Goal: Obtain resource: Download file/media

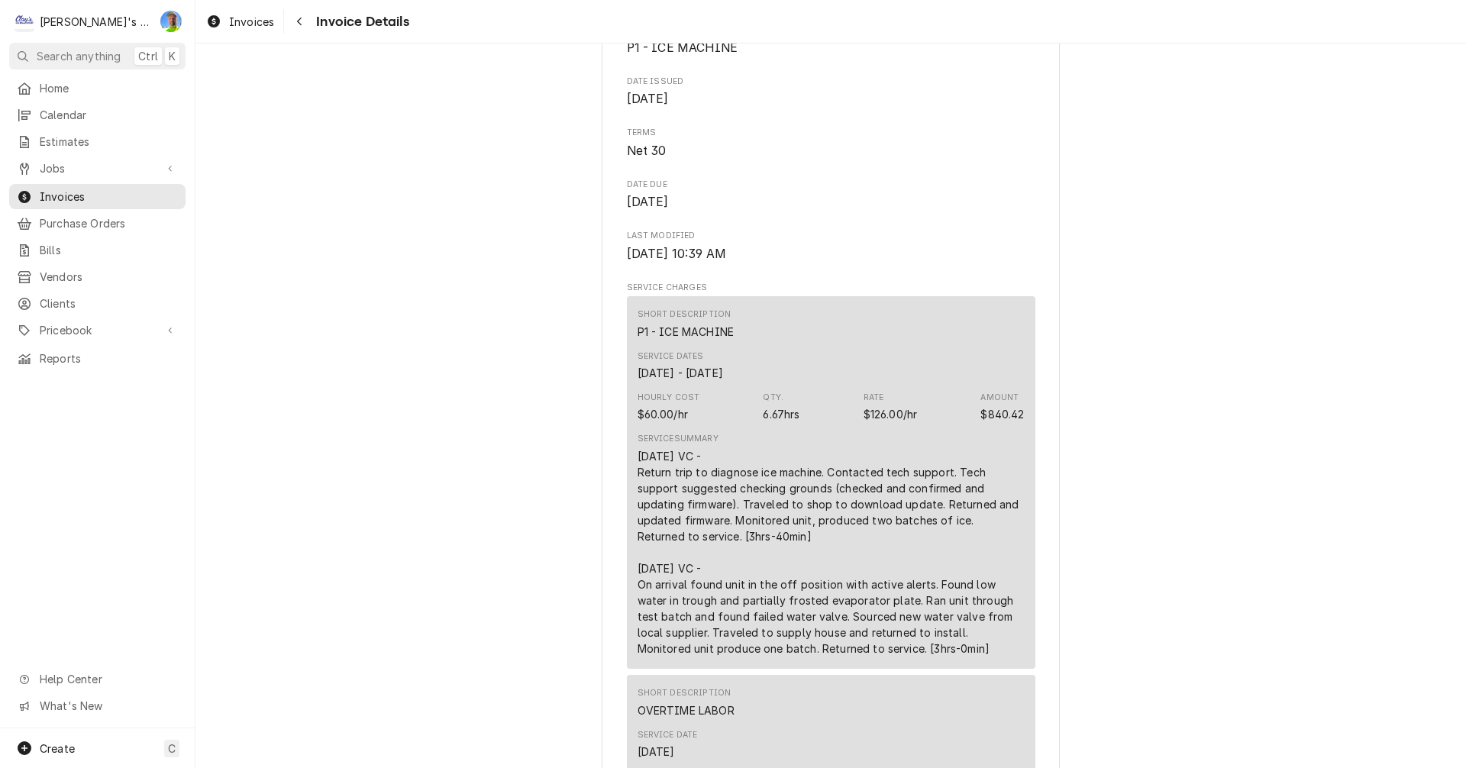
scroll to position [539, 0]
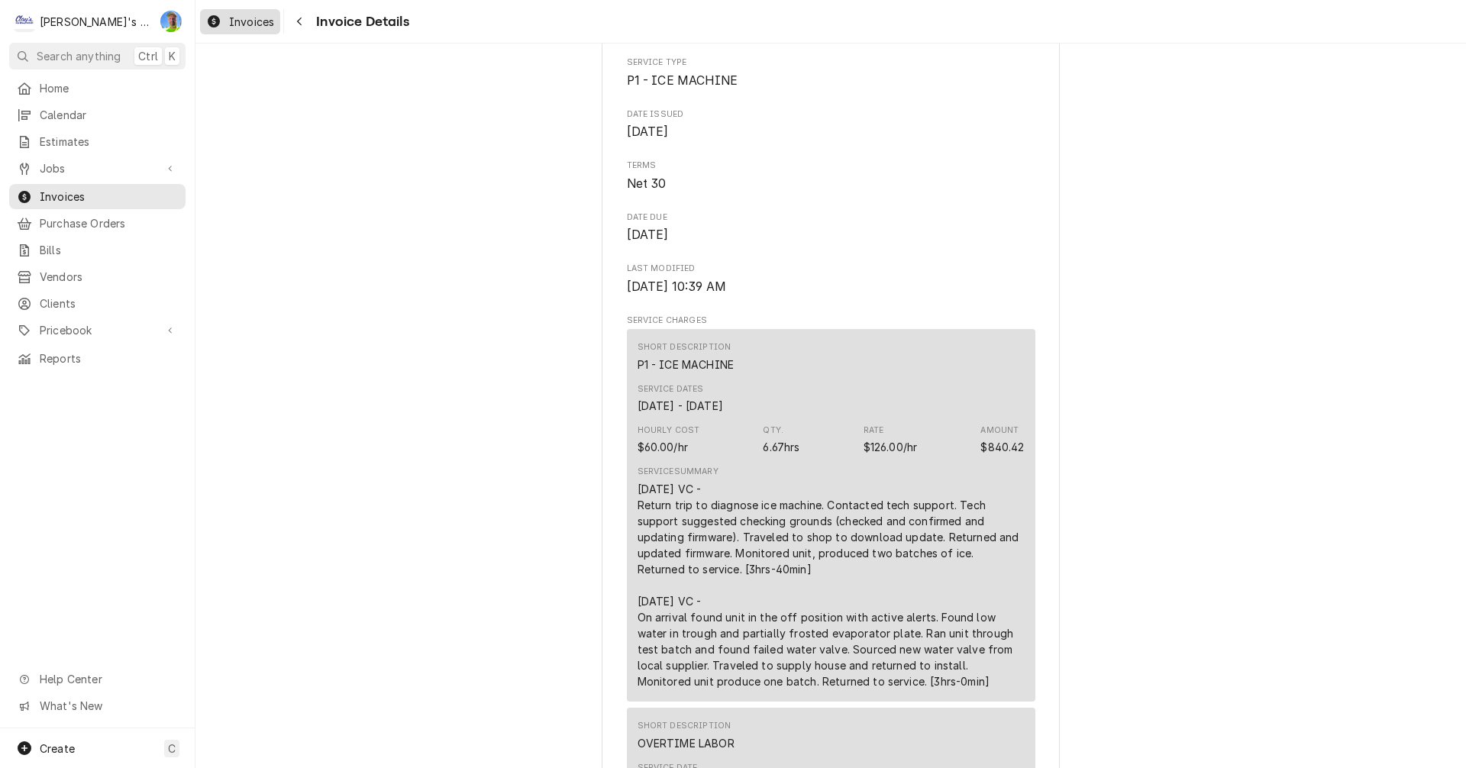
click at [227, 18] on div "Invoices" at bounding box center [240, 21] width 74 height 19
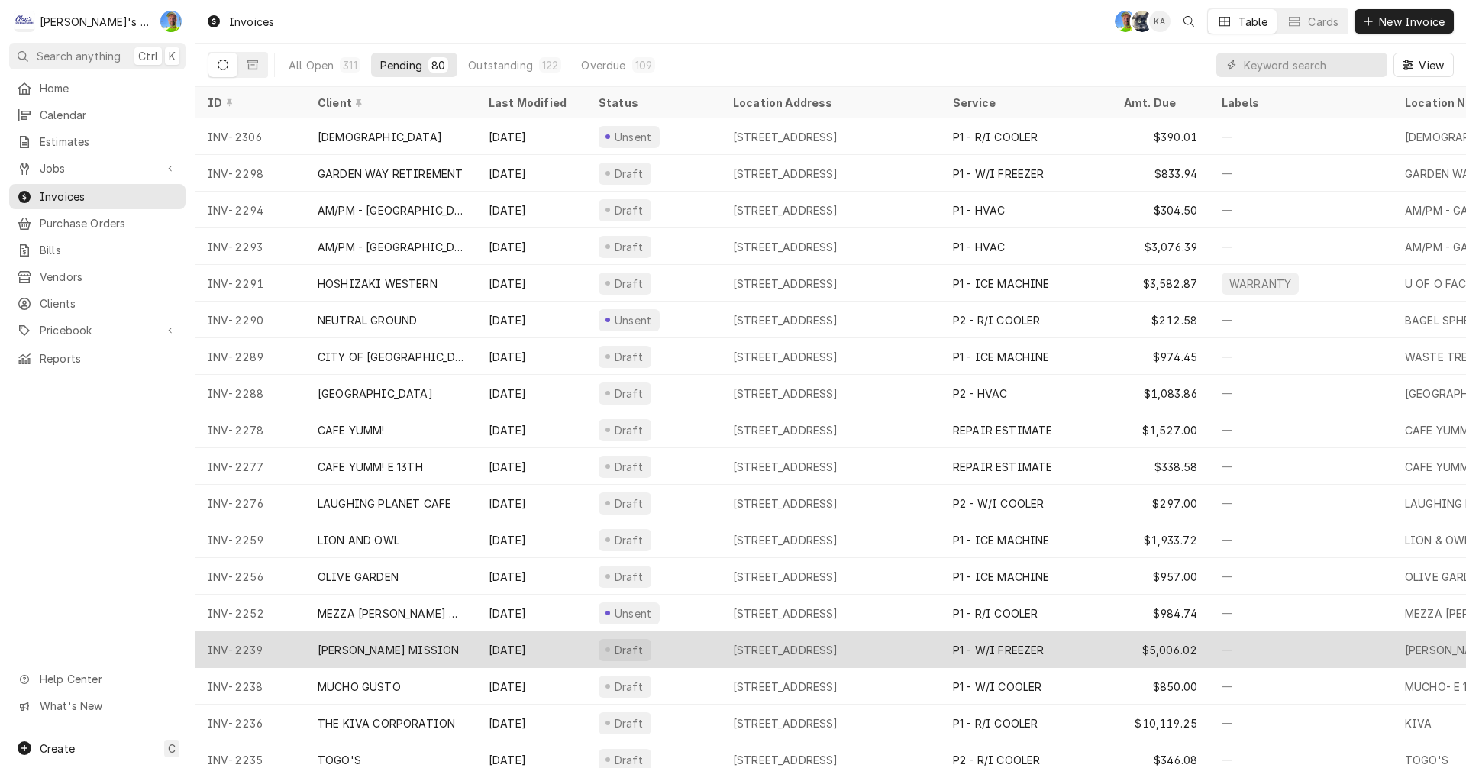
click at [691, 641] on div "Draft" at bounding box center [653, 649] width 134 height 37
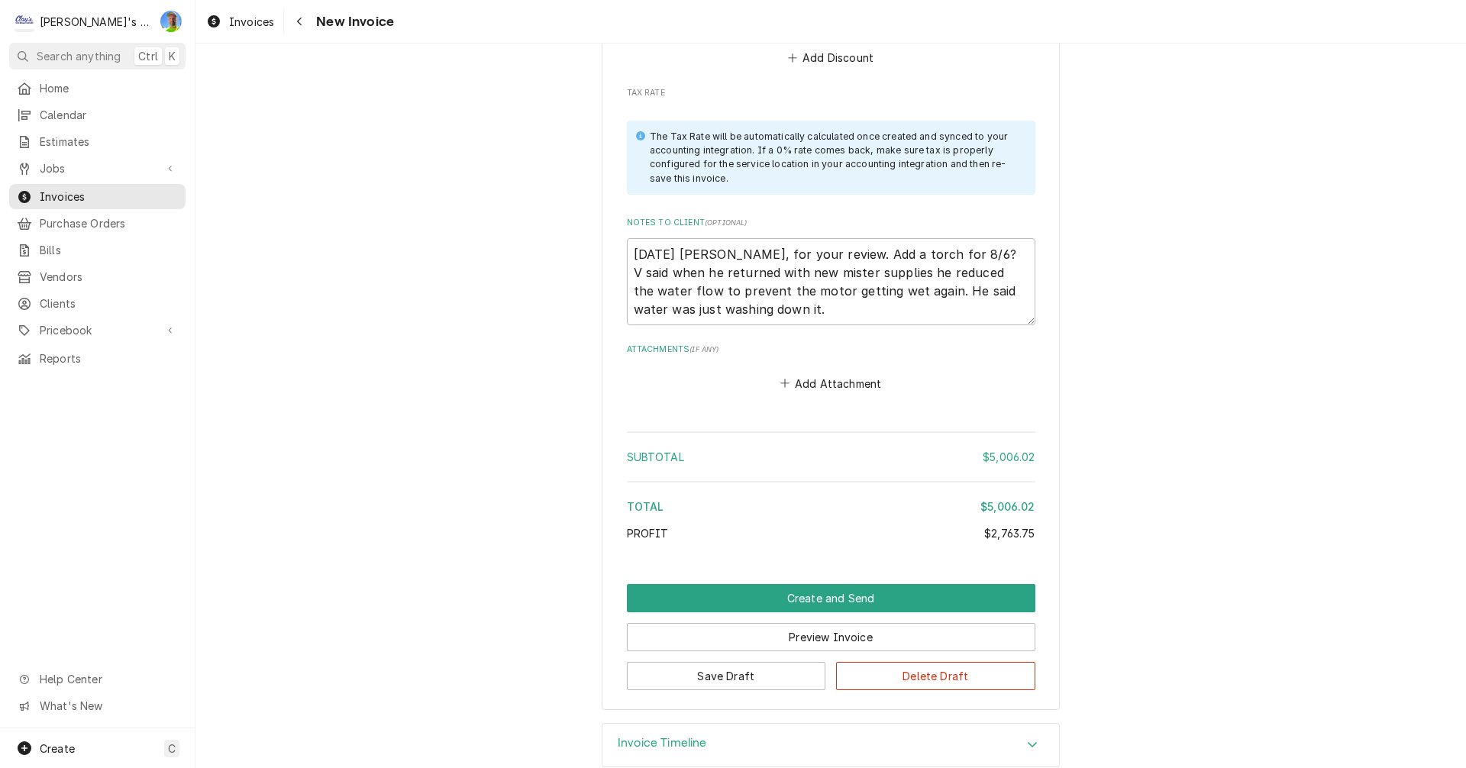
scroll to position [5624, 0]
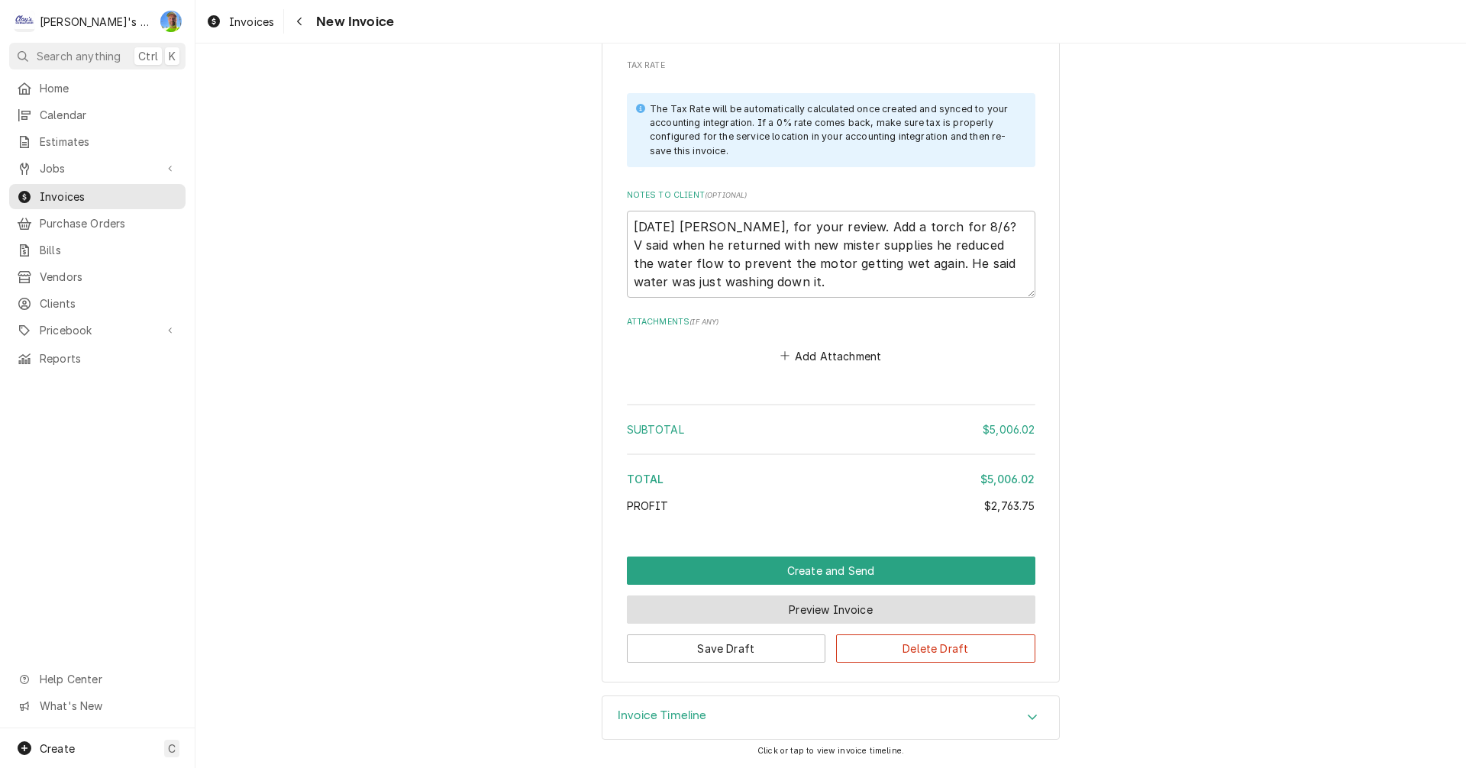
click at [803, 609] on button "Preview Invoice" at bounding box center [831, 610] width 409 height 28
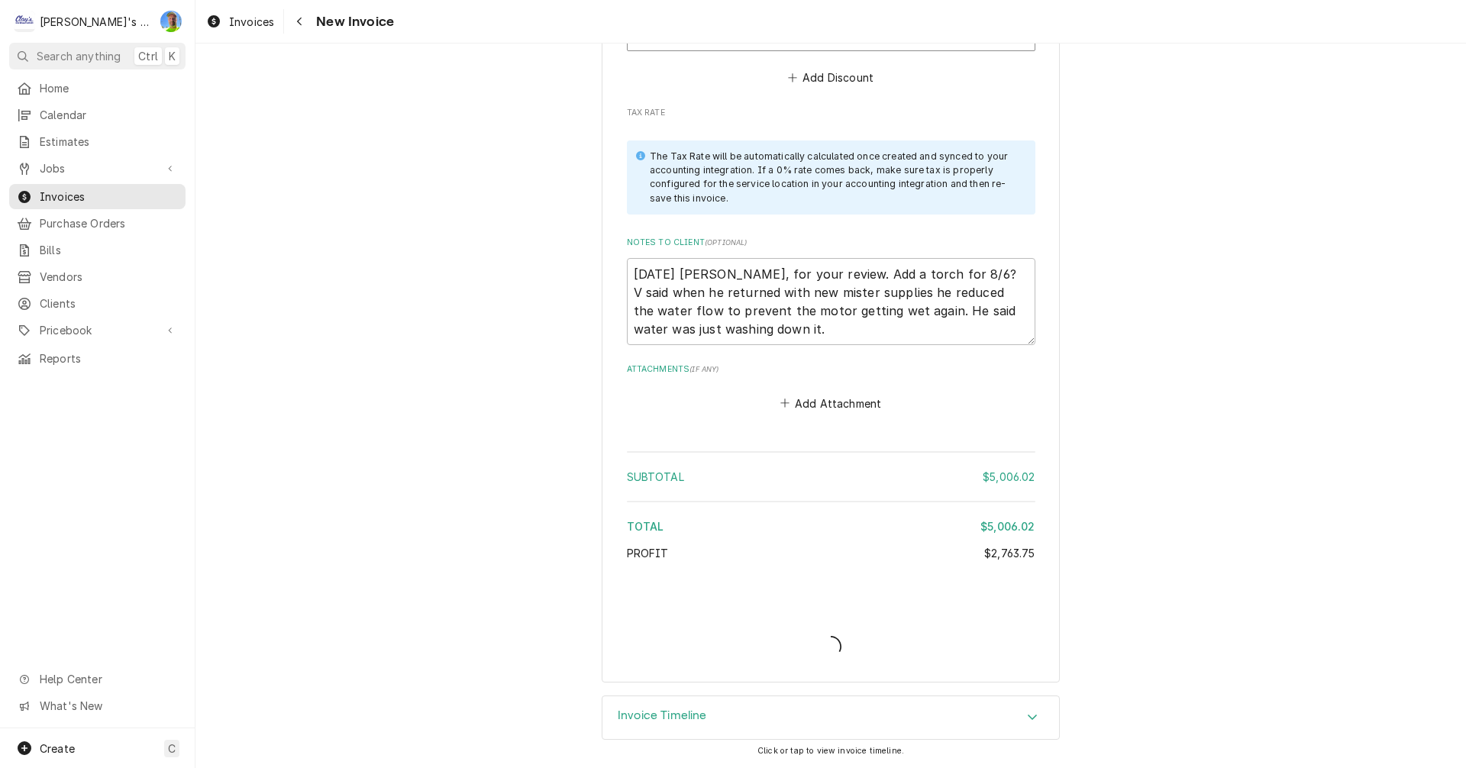
type textarea "x"
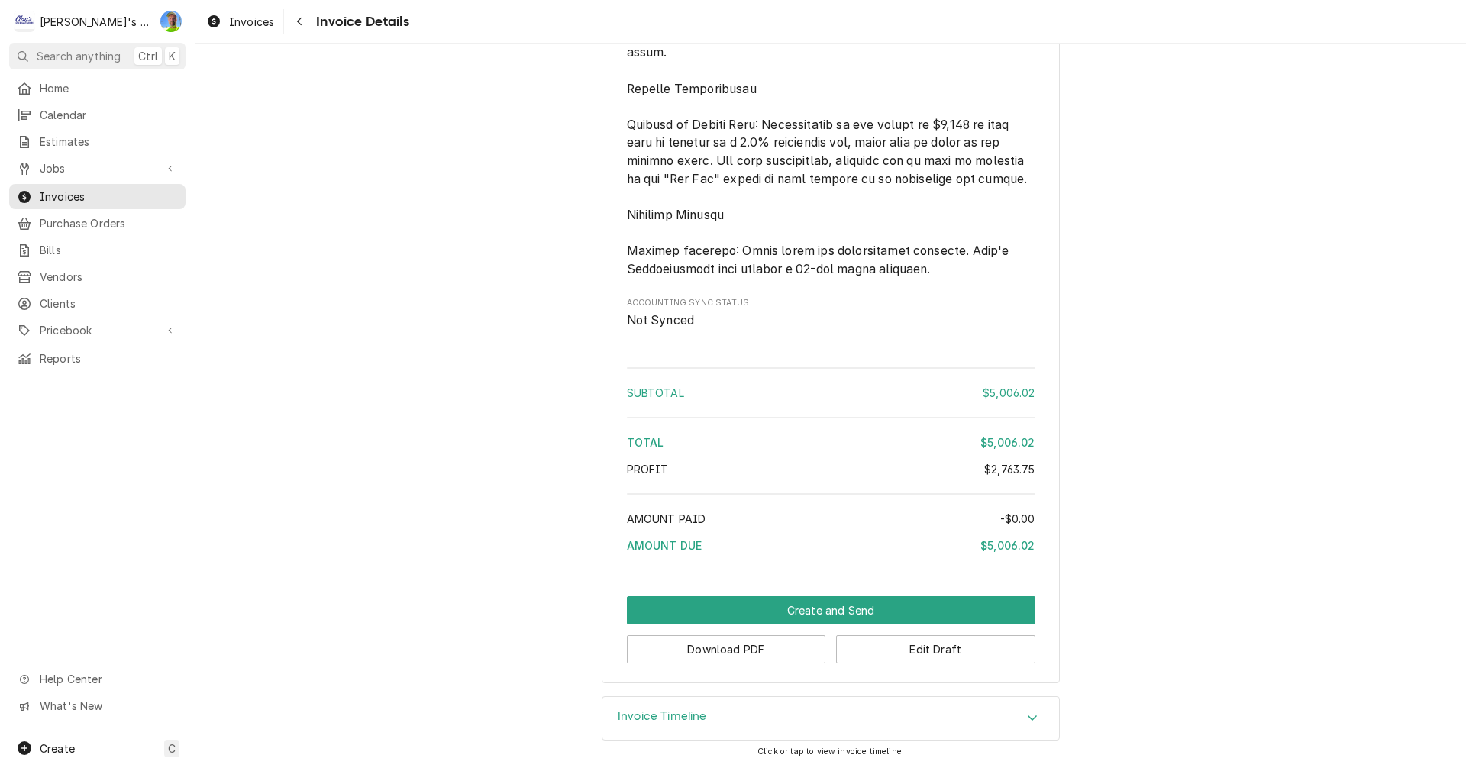
scroll to position [4268, 0]
click at [748, 651] on button "Download PDF" at bounding box center [726, 649] width 199 height 28
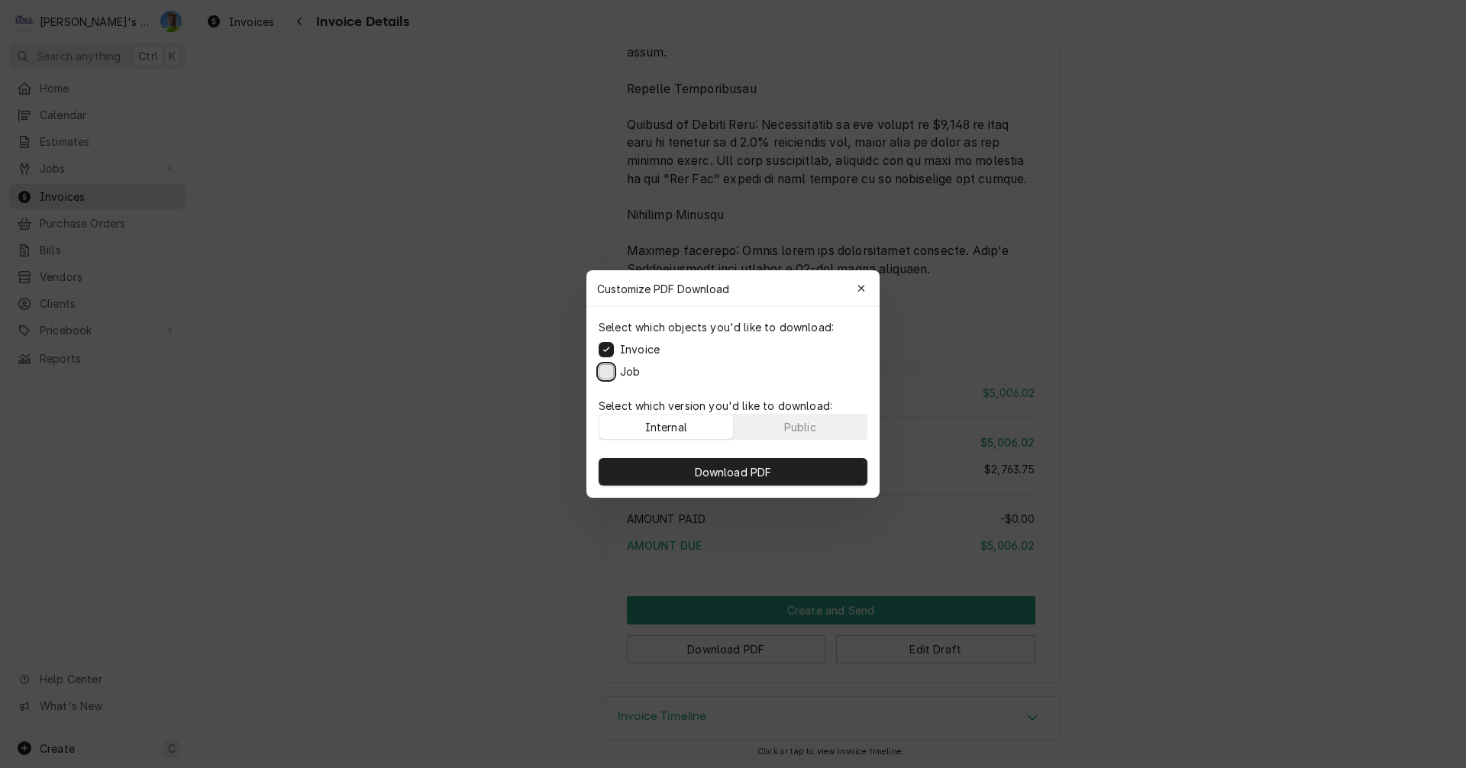
click at [603, 371] on button "Job" at bounding box center [606, 371] width 15 height 15
click at [735, 471] on span "Download PDF" at bounding box center [733, 472] width 83 height 16
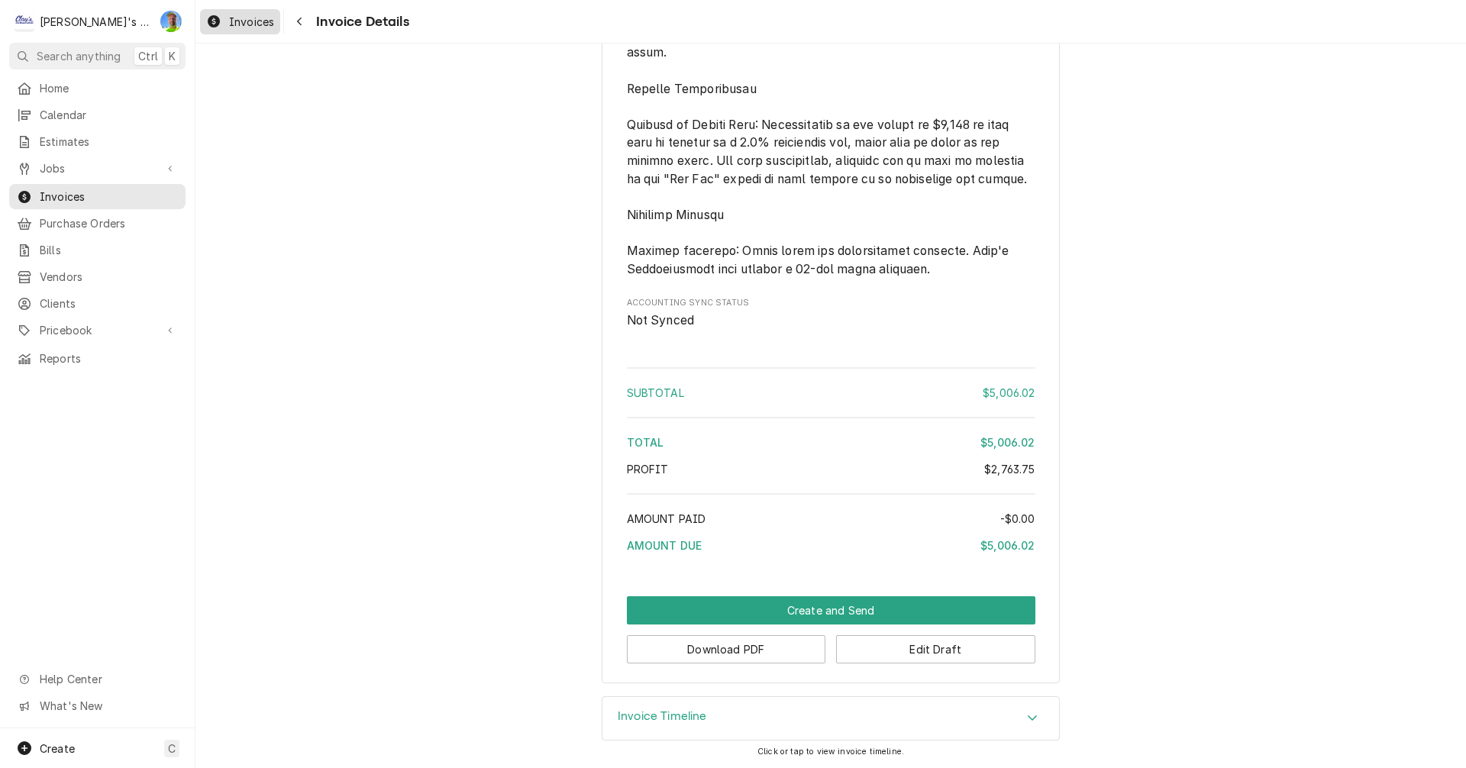
click at [243, 24] on span "Invoices" at bounding box center [251, 22] width 45 height 16
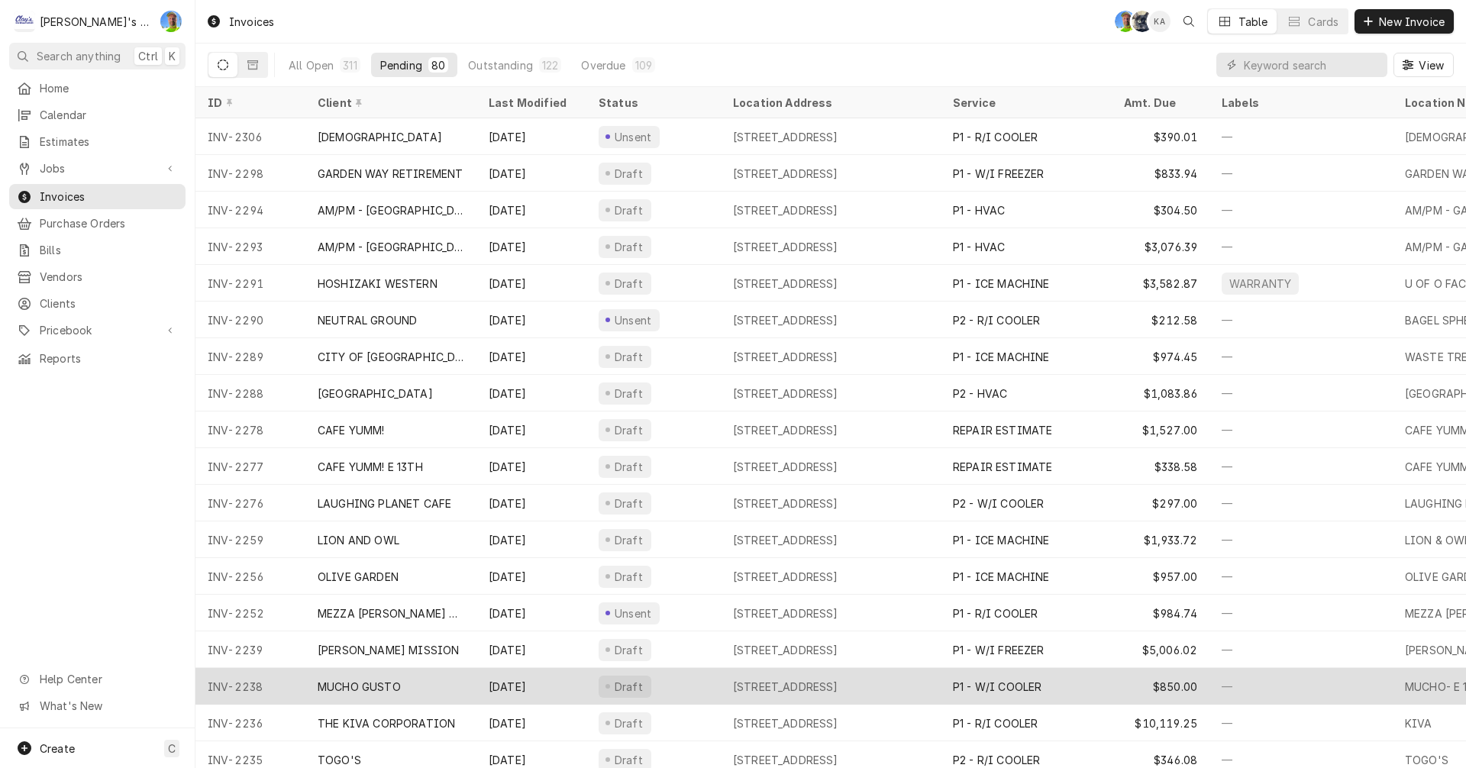
click at [709, 683] on div "Draft" at bounding box center [653, 686] width 134 height 37
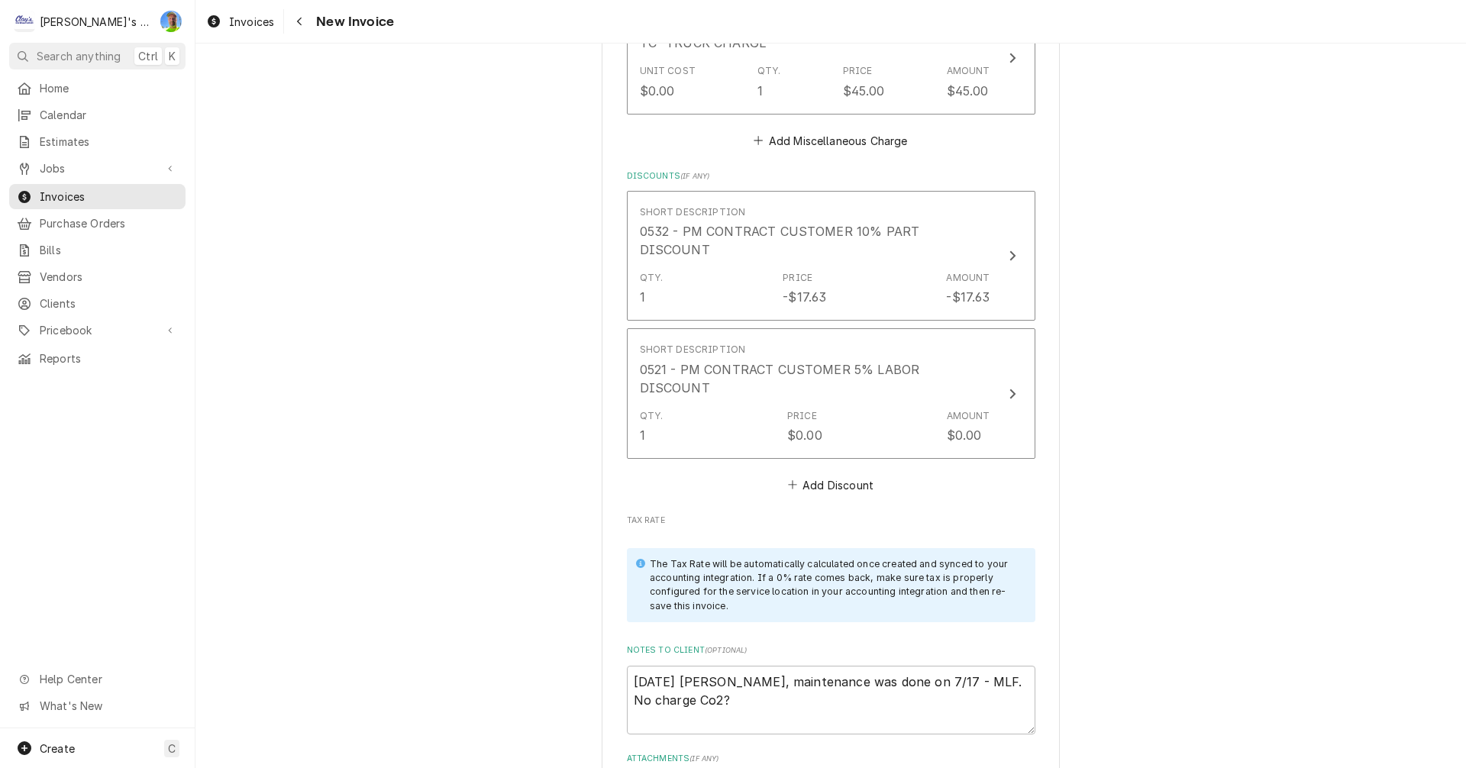
scroll to position [2892, 0]
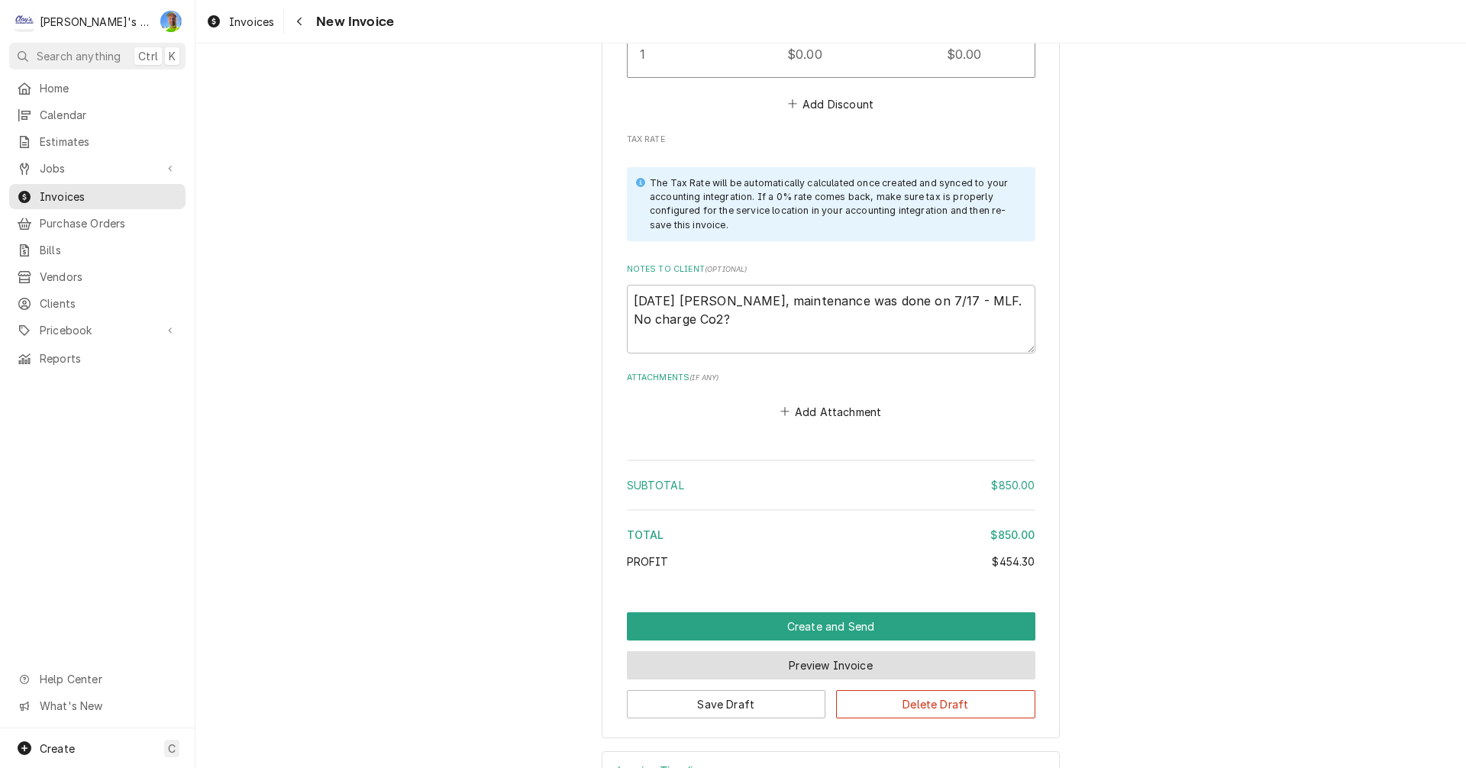
click at [777, 651] on button "Preview Invoice" at bounding box center [831, 665] width 409 height 28
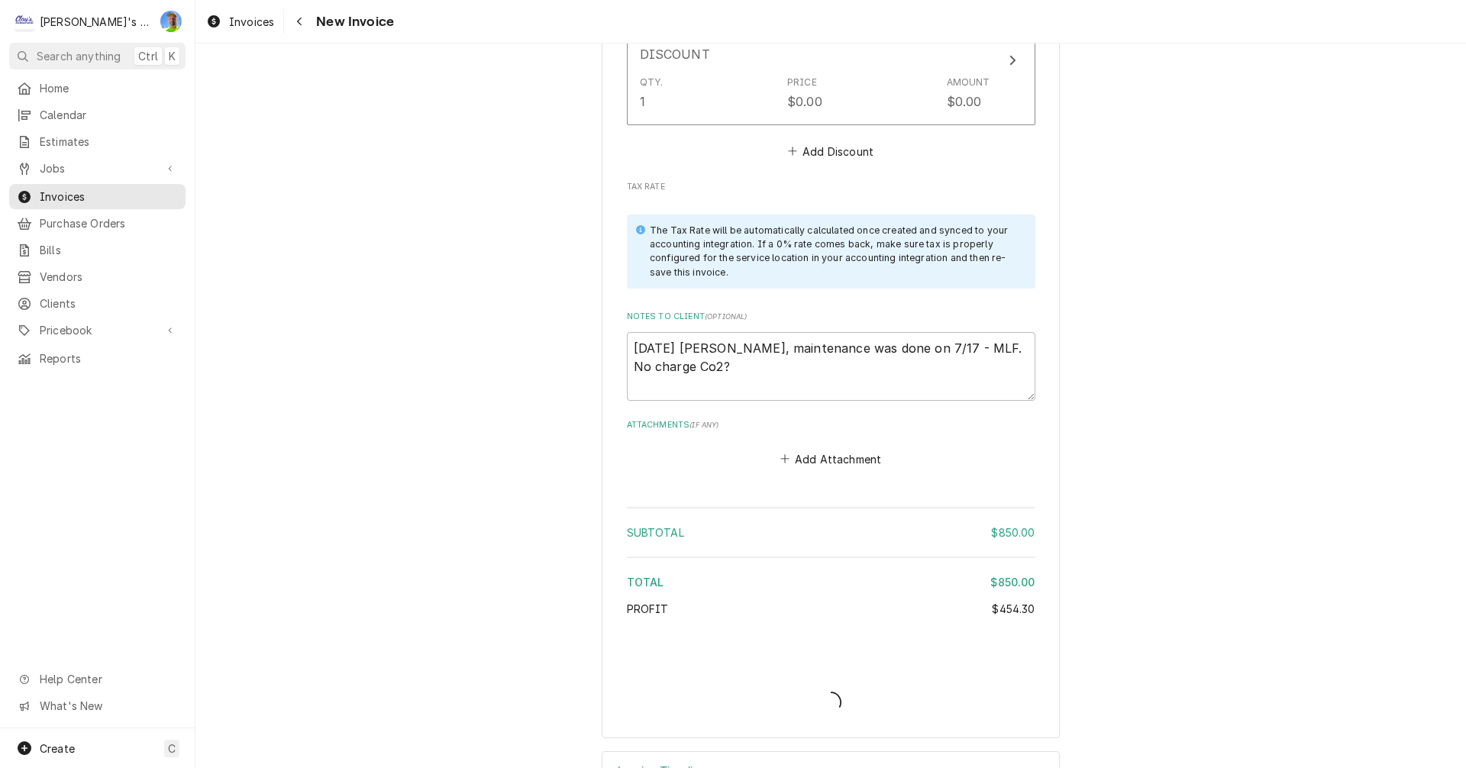
type textarea "x"
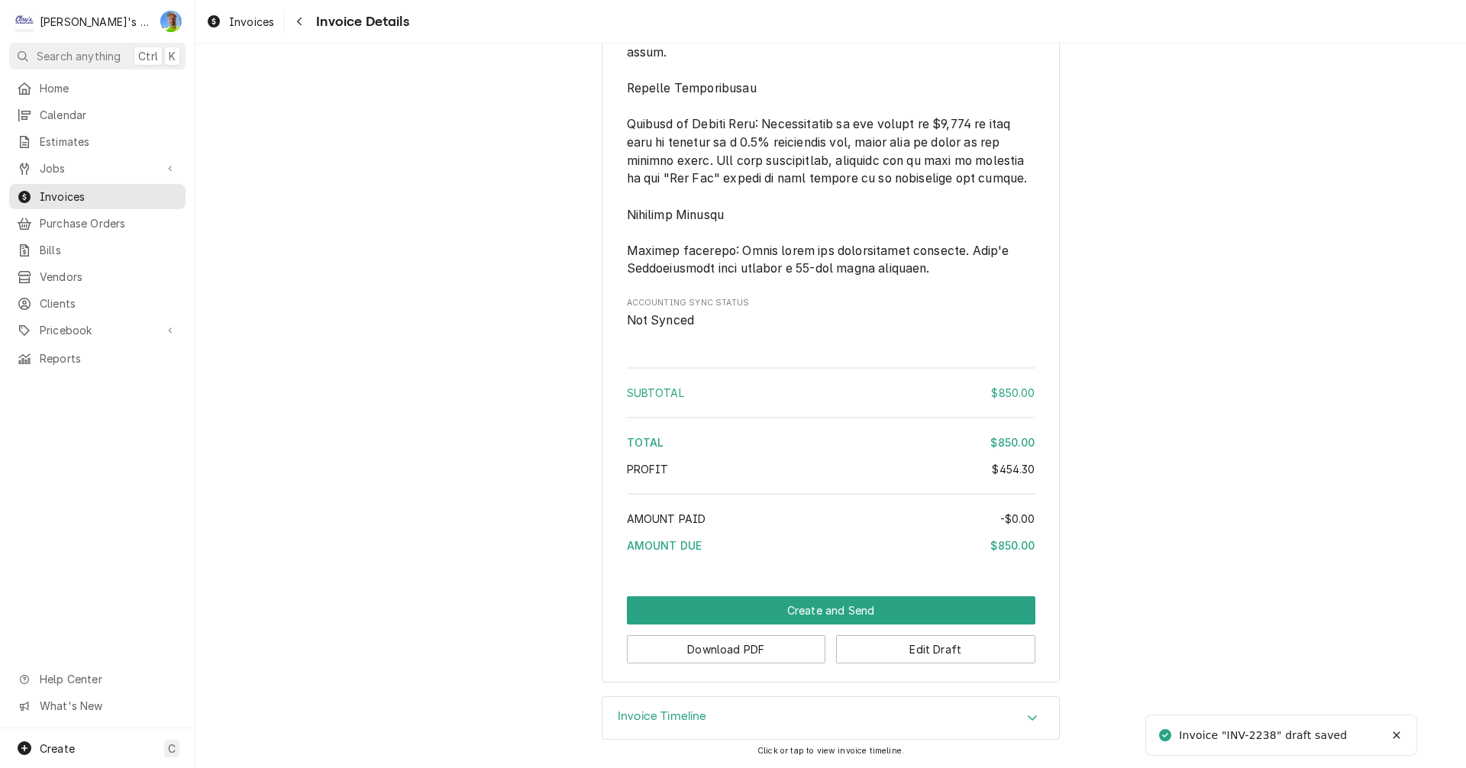
scroll to position [2446, 0]
click at [769, 647] on button "Download PDF" at bounding box center [726, 649] width 199 height 28
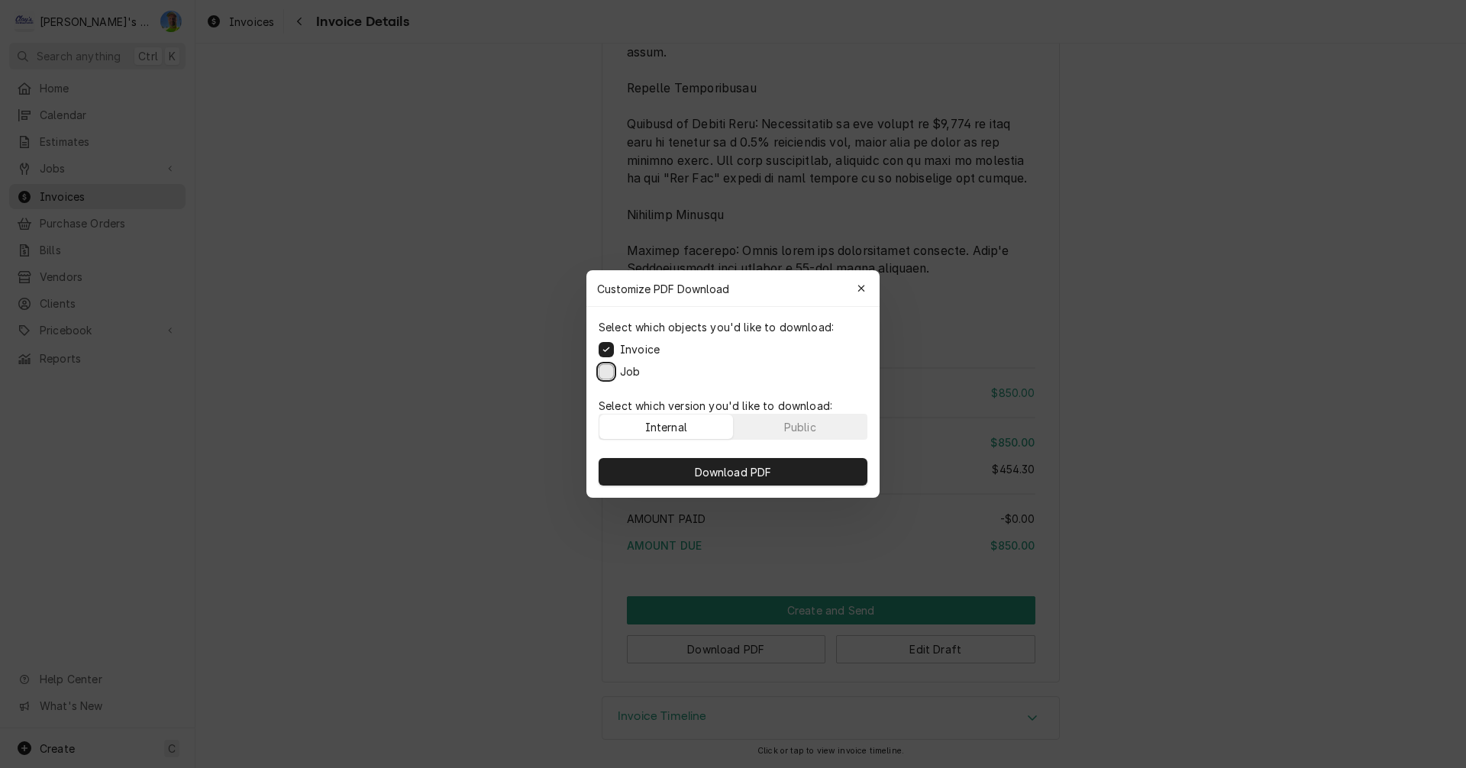
click at [609, 372] on button "Job" at bounding box center [606, 371] width 15 height 15
click at [713, 473] on span "Download PDF" at bounding box center [733, 472] width 83 height 16
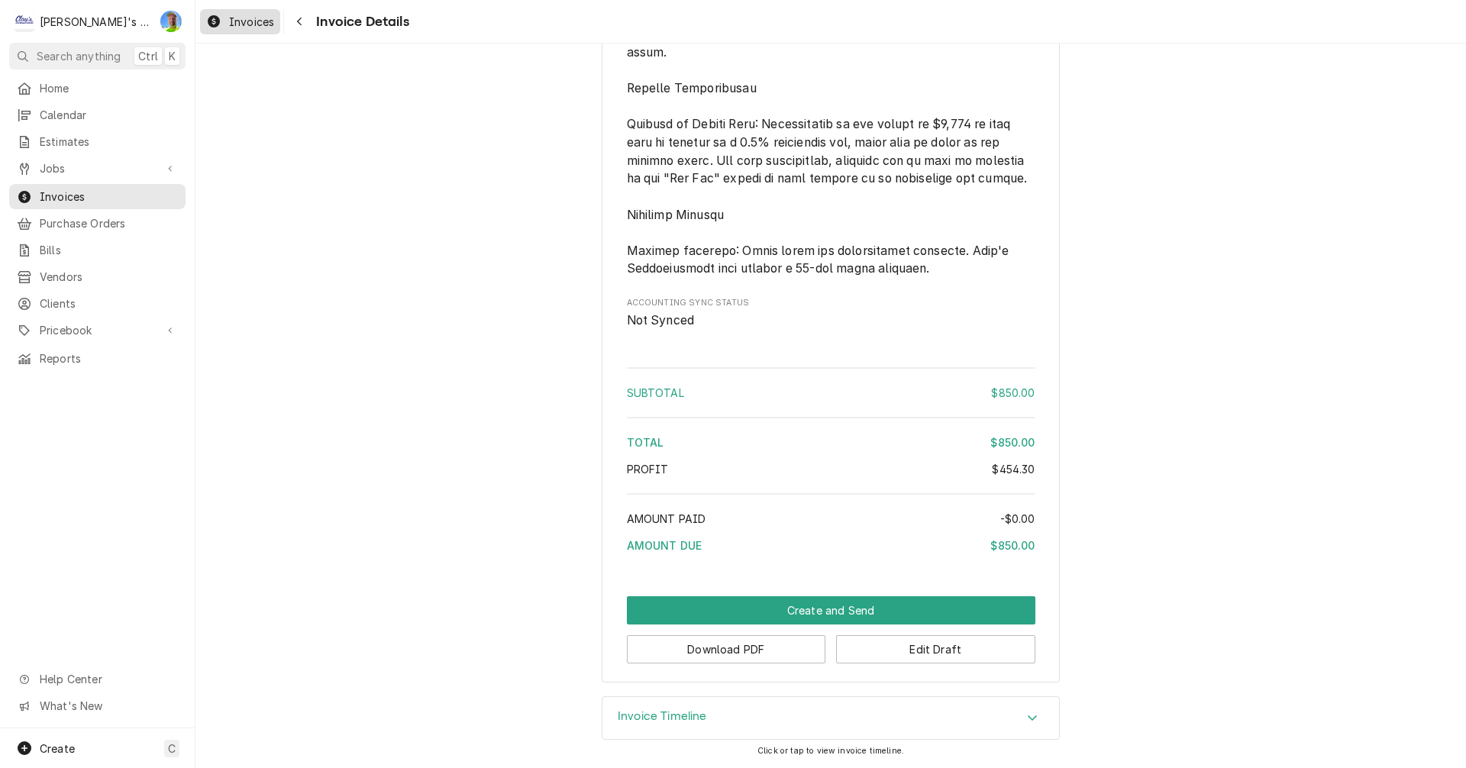
click at [240, 17] on span "Invoices" at bounding box center [251, 22] width 45 height 16
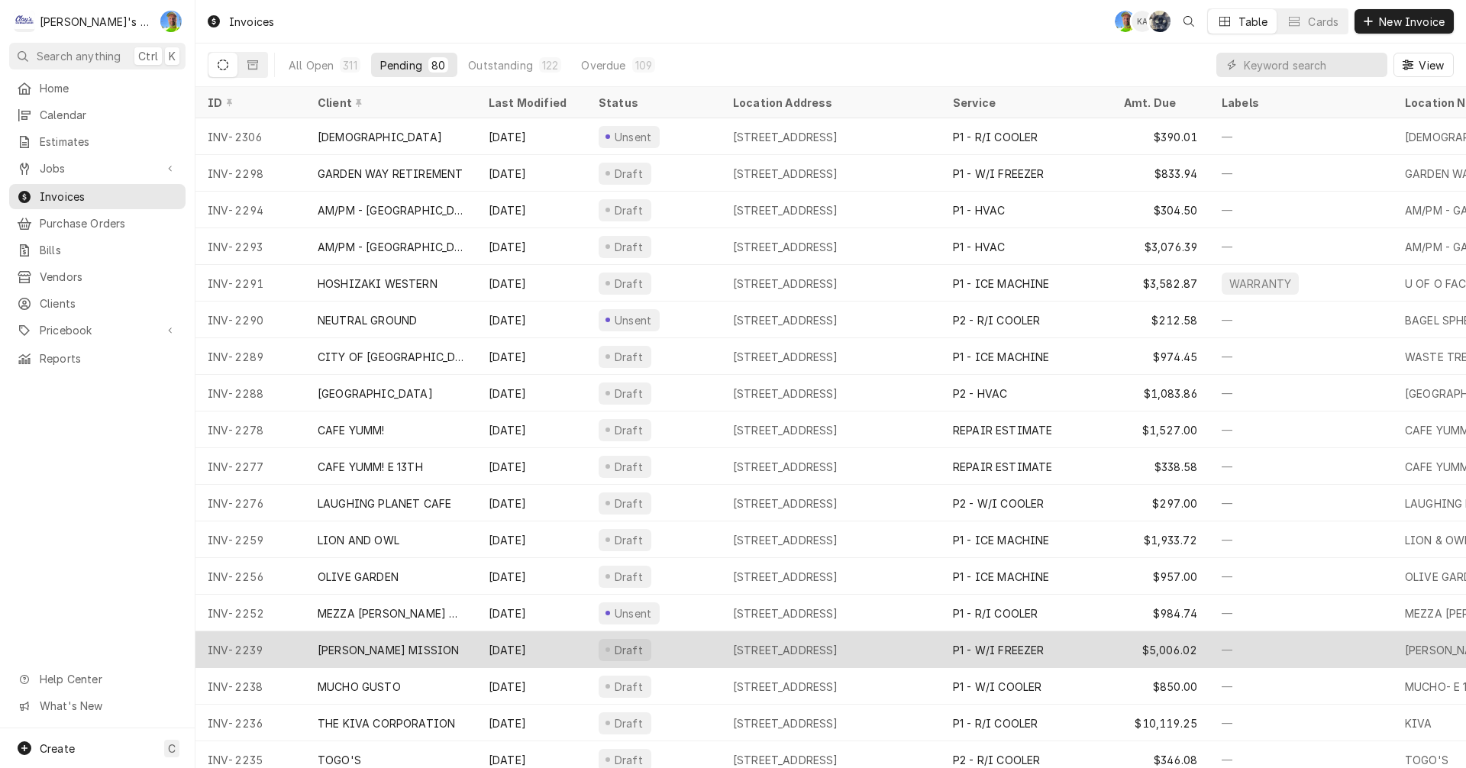
scroll to position [76, 0]
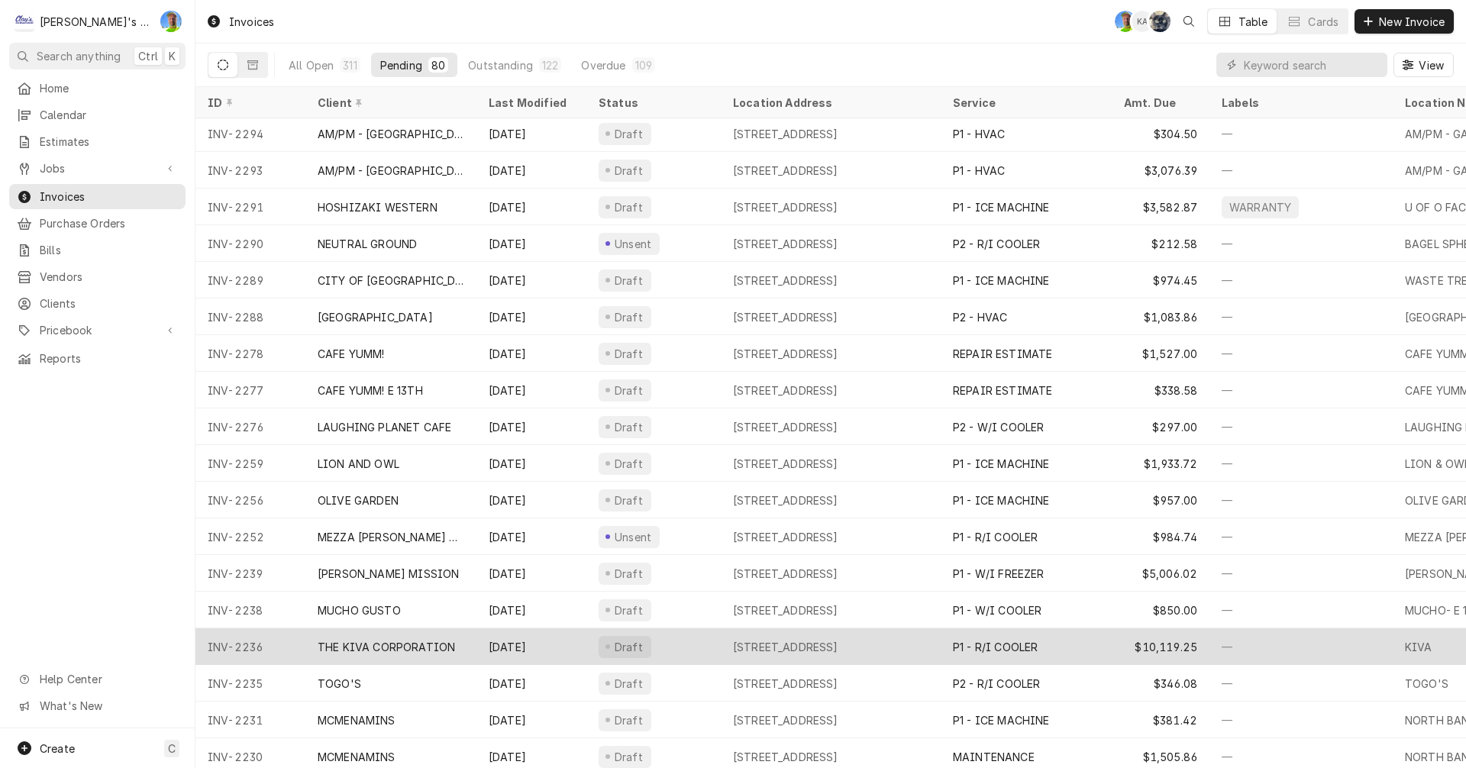
click at [738, 647] on div "[STREET_ADDRESS]" at bounding box center [785, 647] width 105 height 16
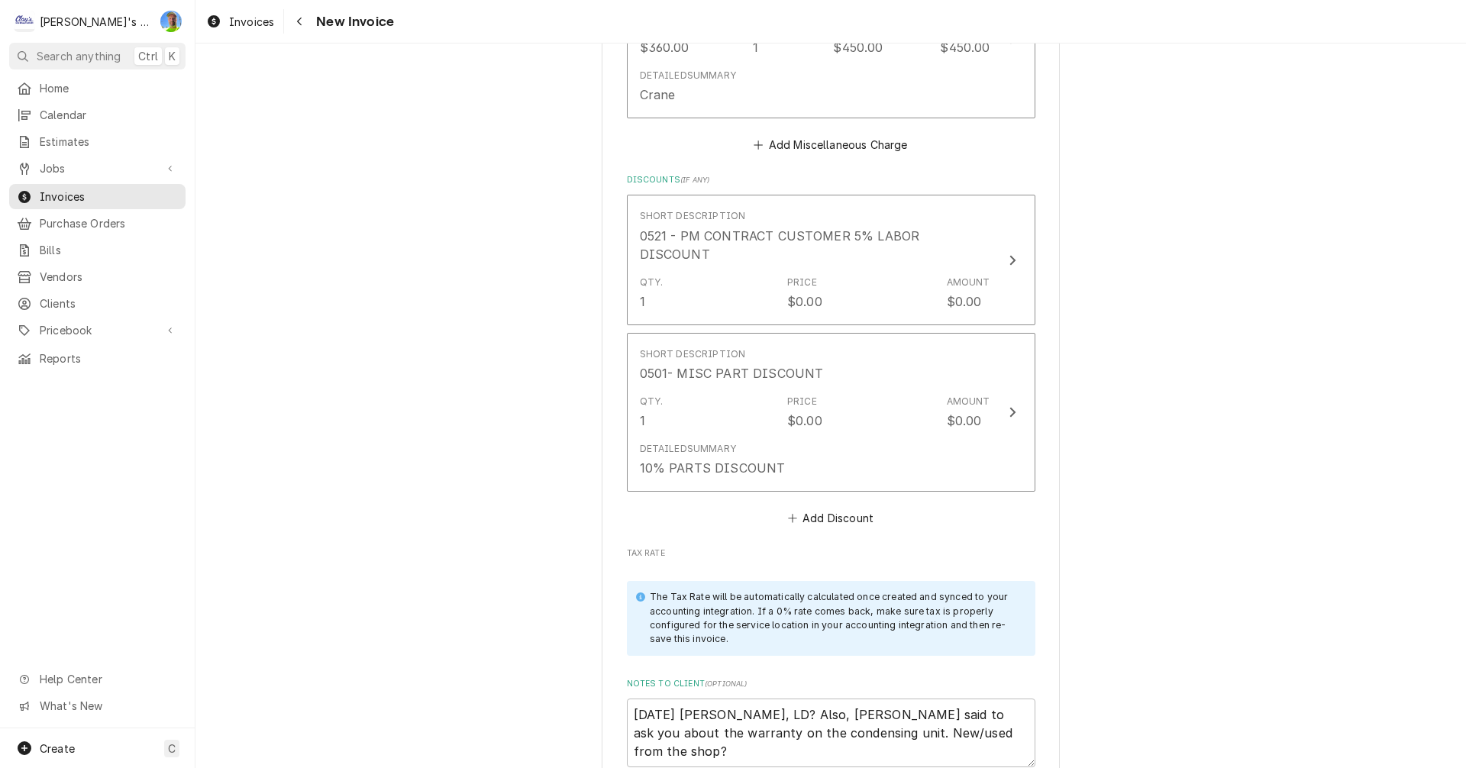
scroll to position [8611, 0]
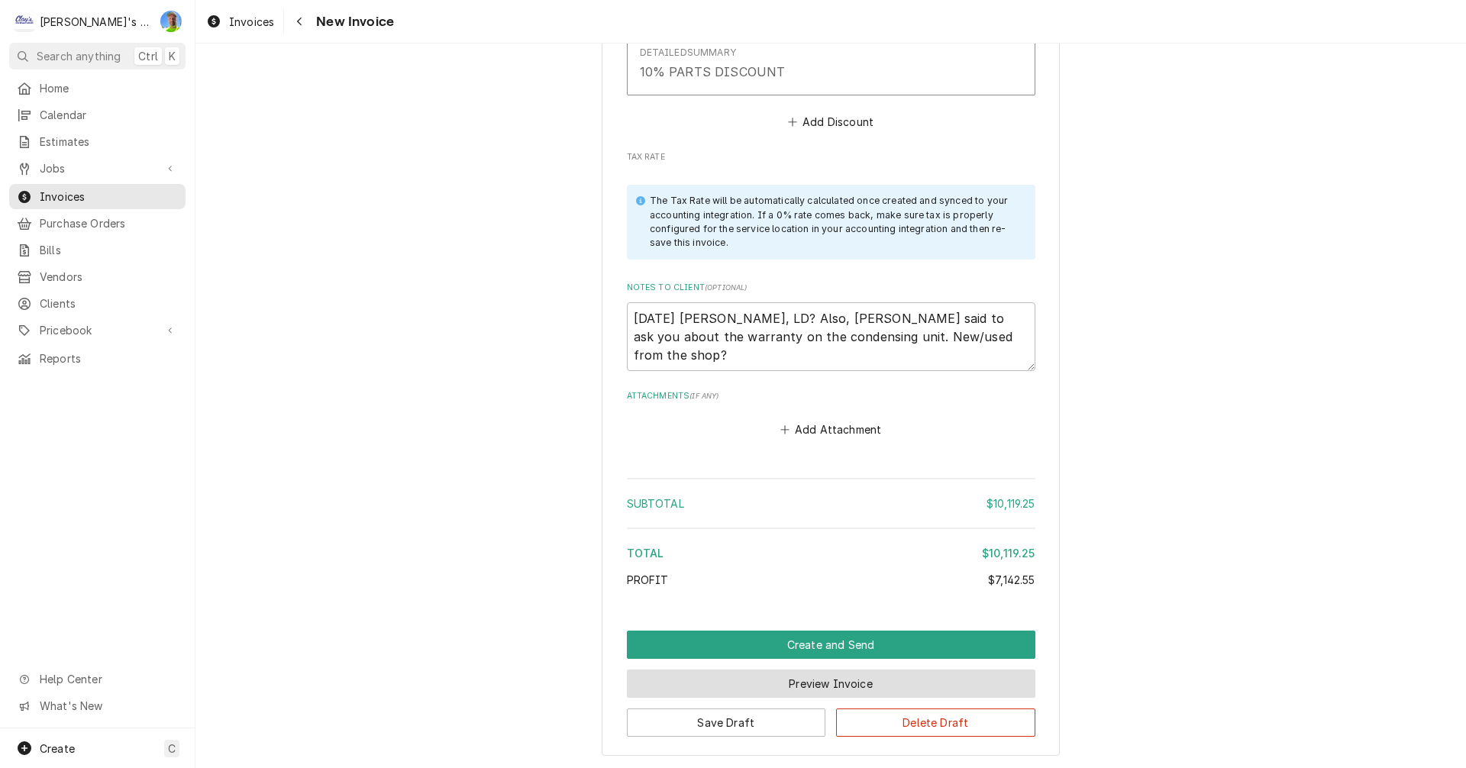
click at [780, 670] on button "Preview Invoice" at bounding box center [831, 684] width 409 height 28
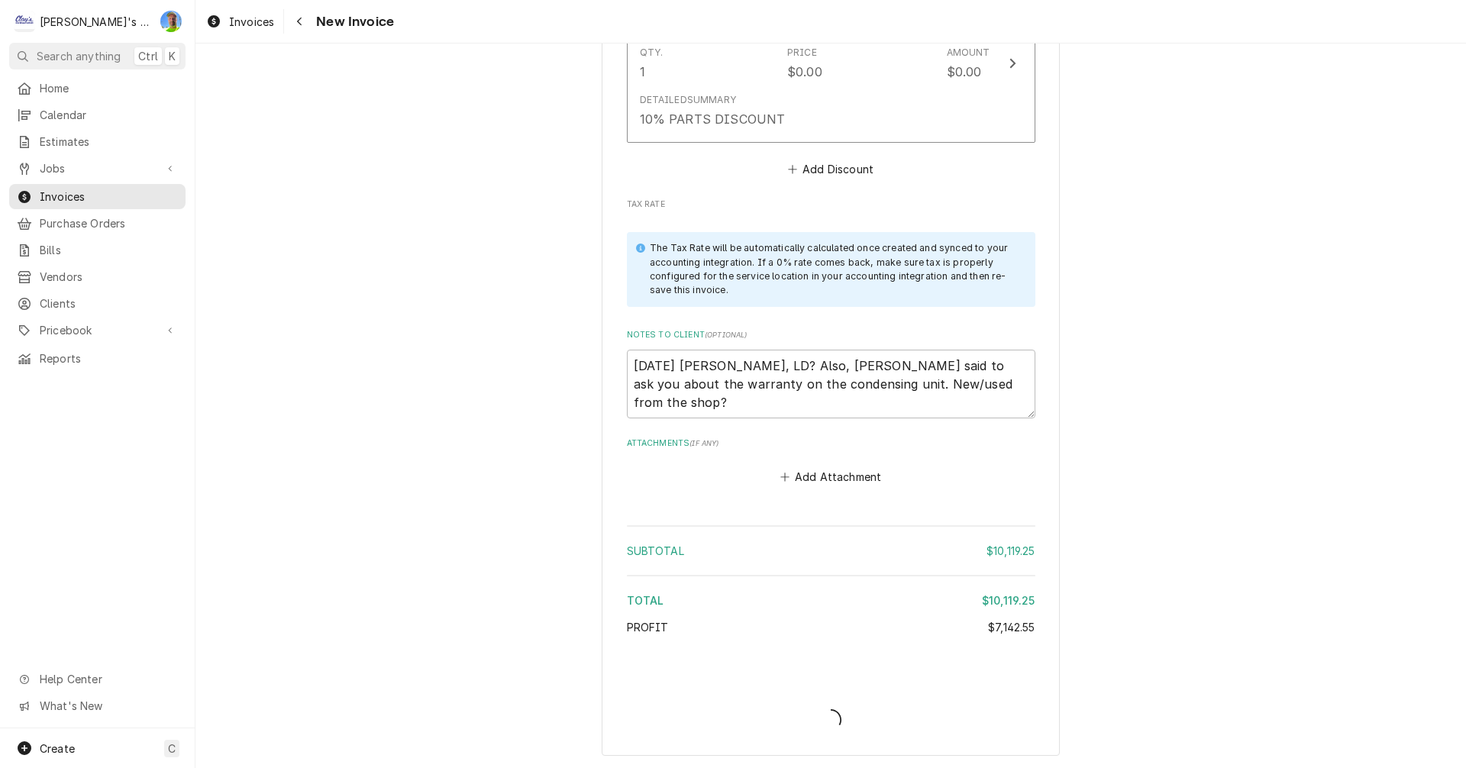
type textarea "x"
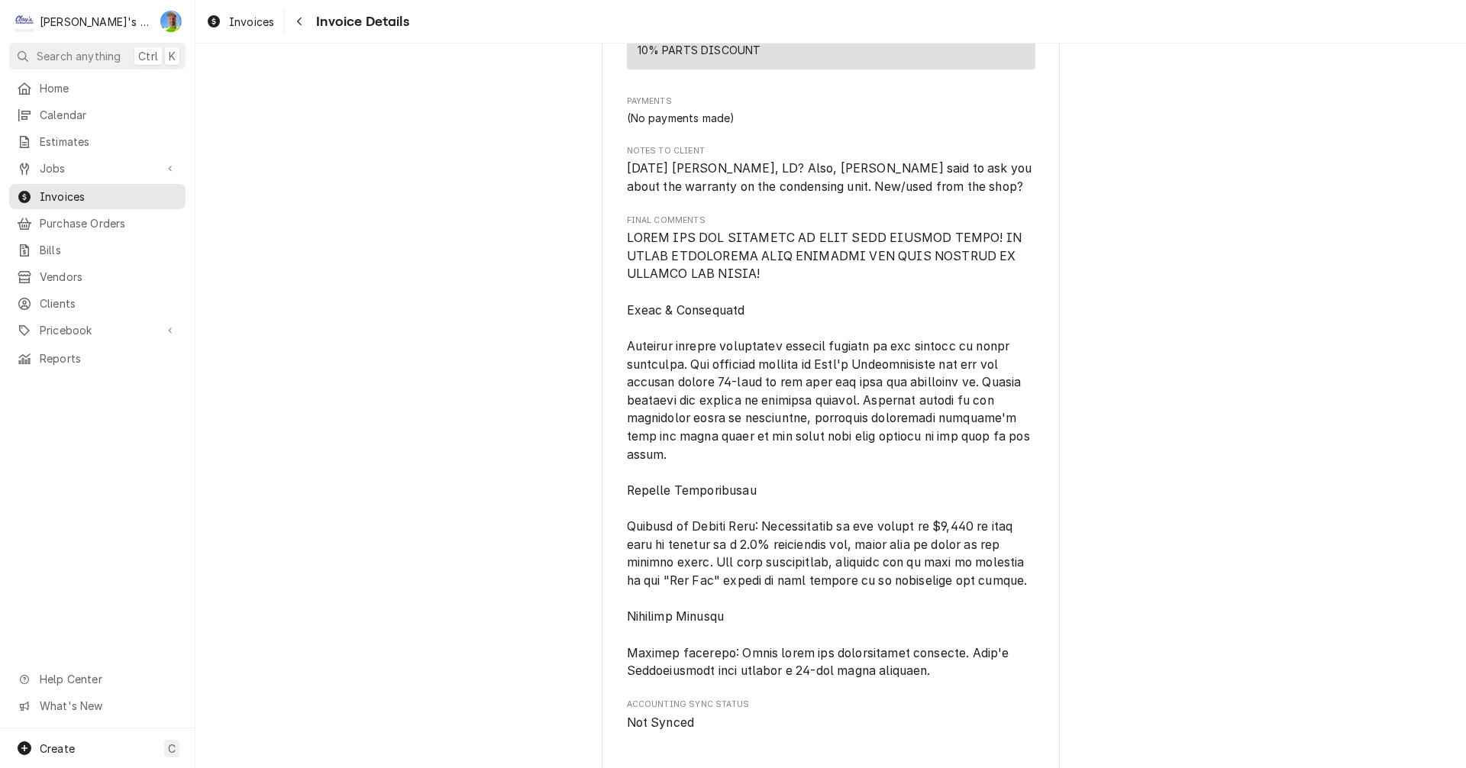
scroll to position [6923, 0]
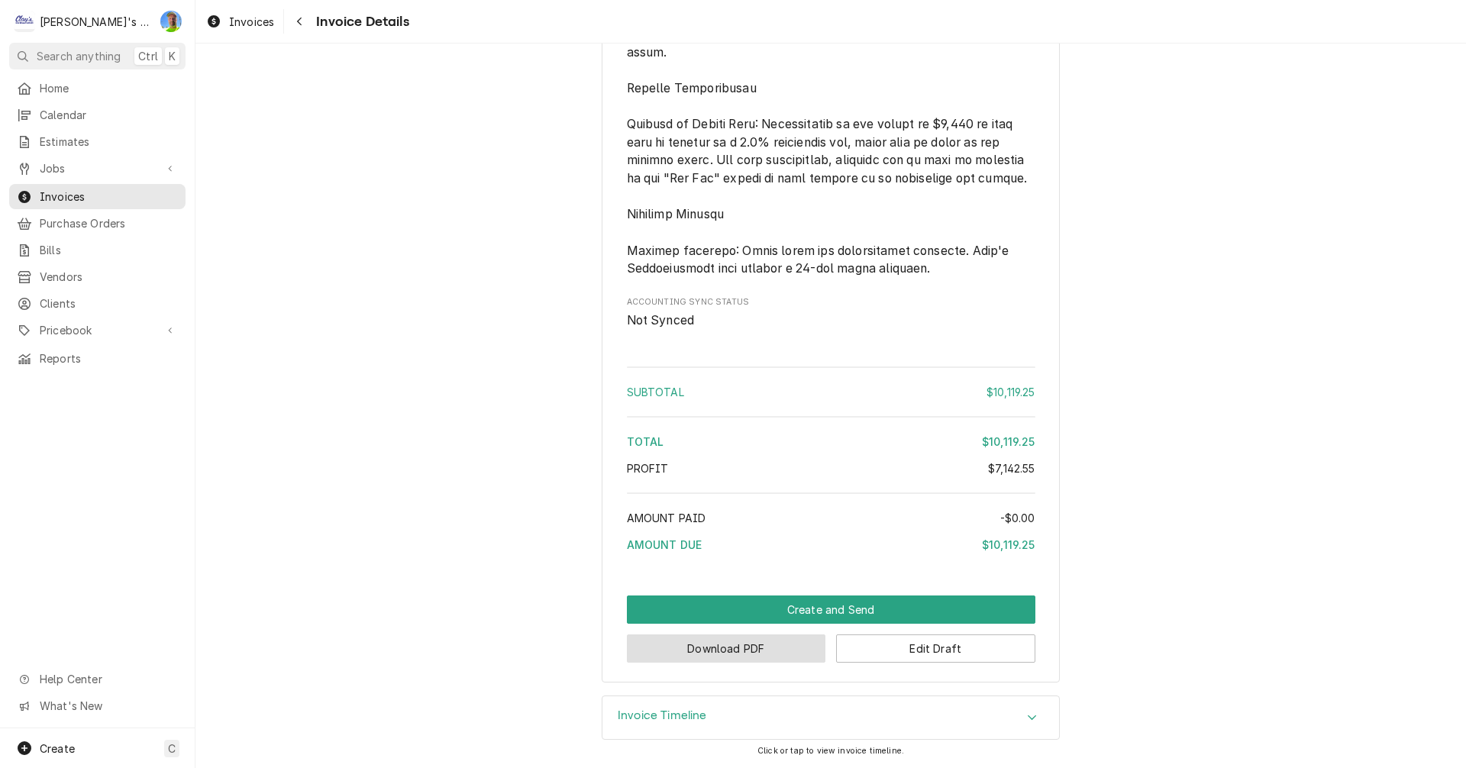
click at [708, 645] on button "Download PDF" at bounding box center [726, 649] width 199 height 28
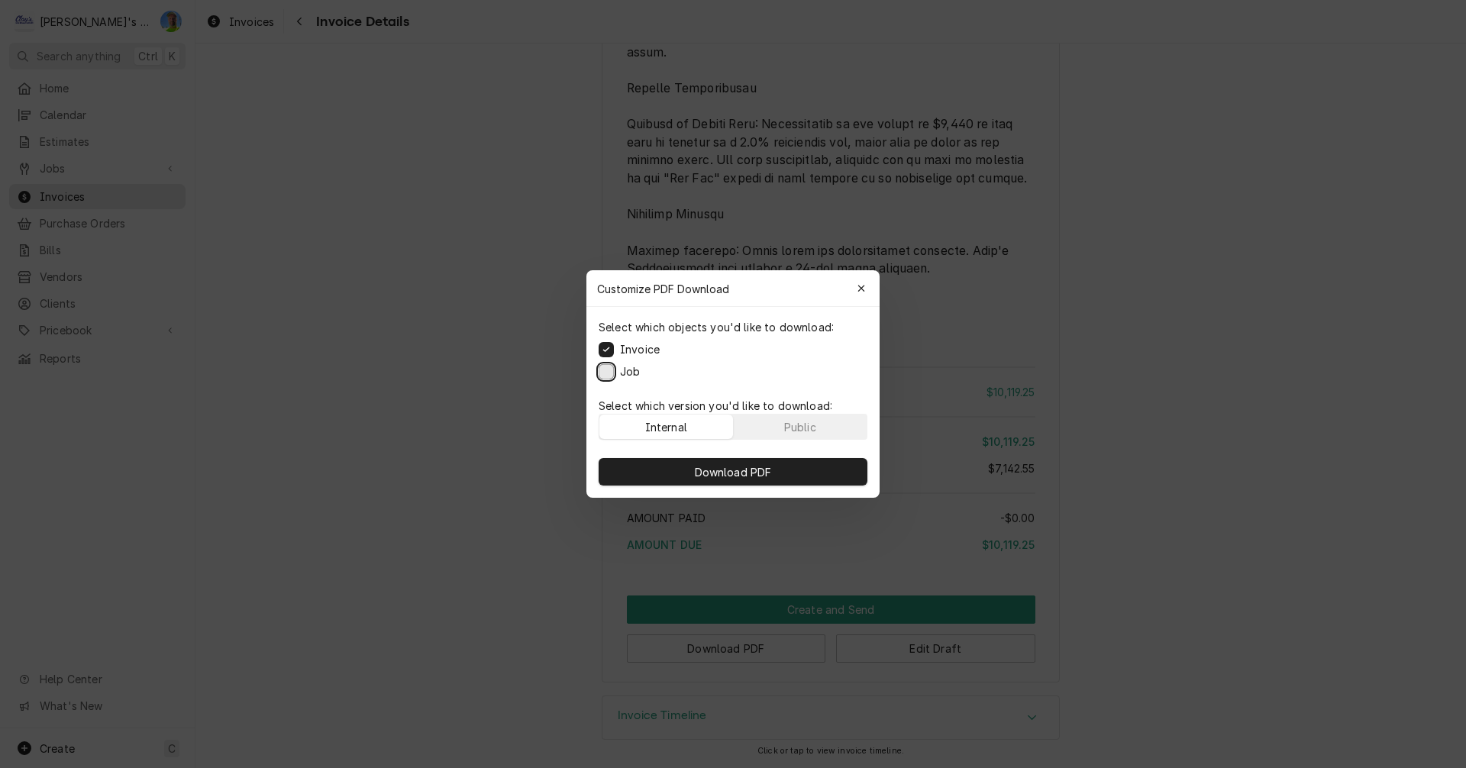
click at [609, 378] on button "Job" at bounding box center [606, 371] width 15 height 15
click at [722, 471] on span "Download PDF" at bounding box center [733, 472] width 83 height 16
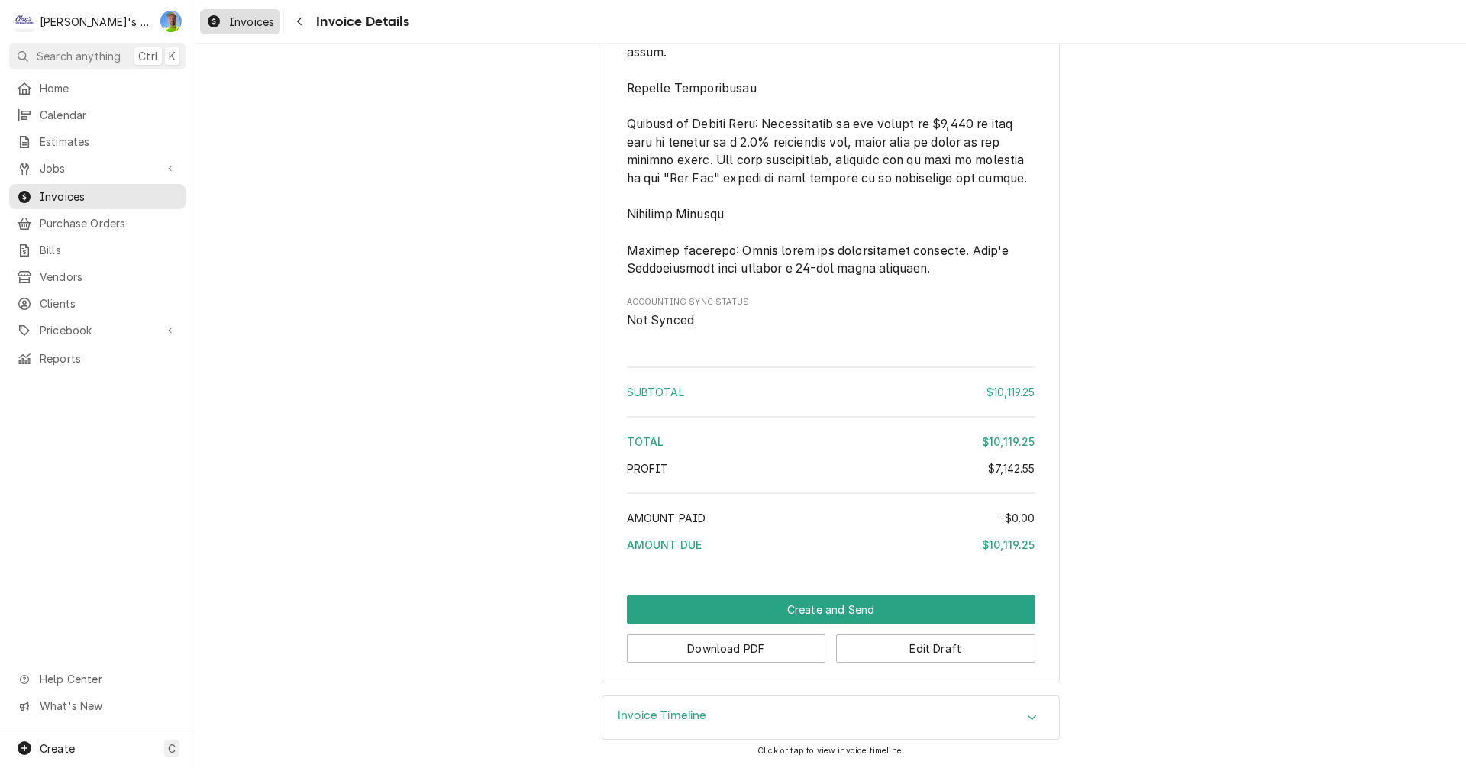
click at [225, 19] on div "Invoices" at bounding box center [240, 21] width 74 height 19
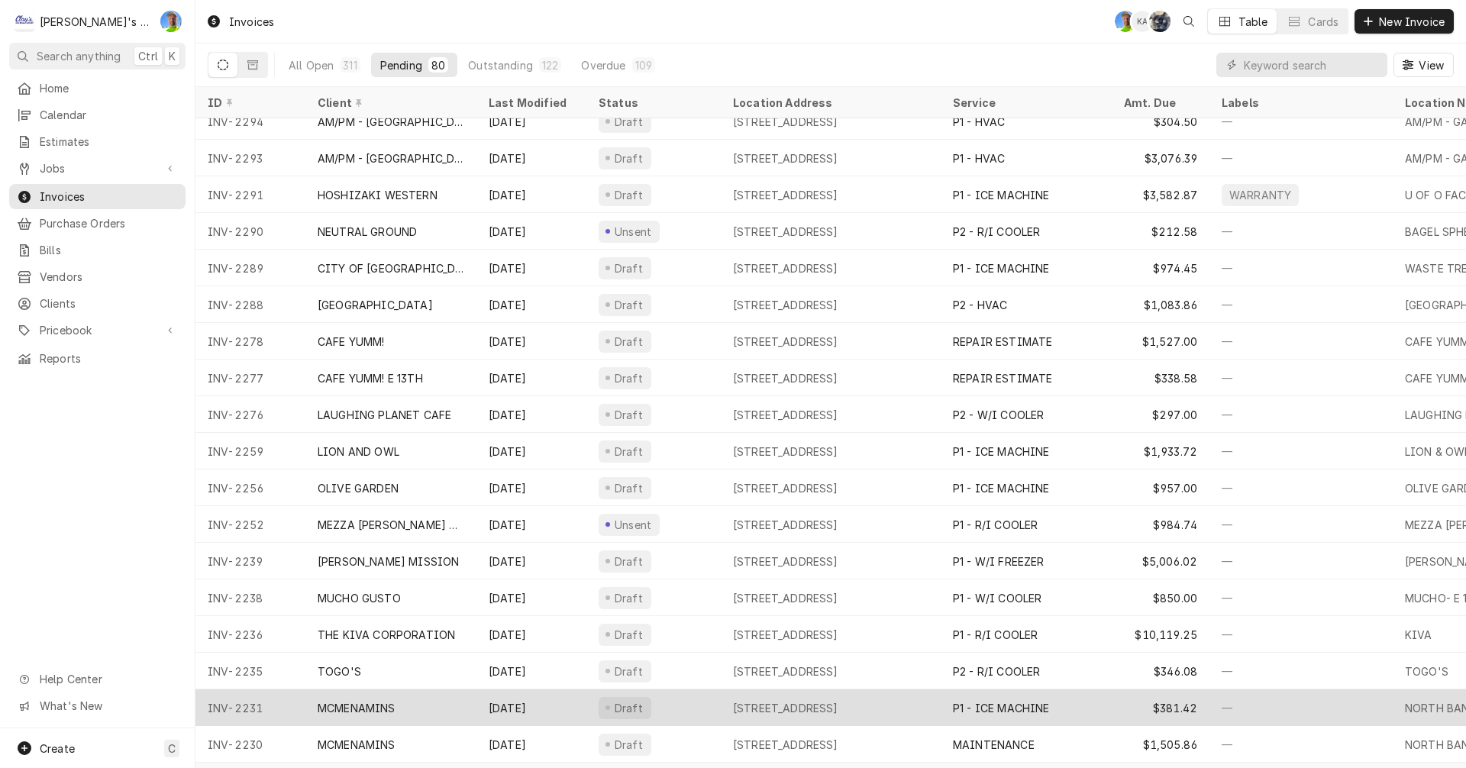
scroll to position [91, 0]
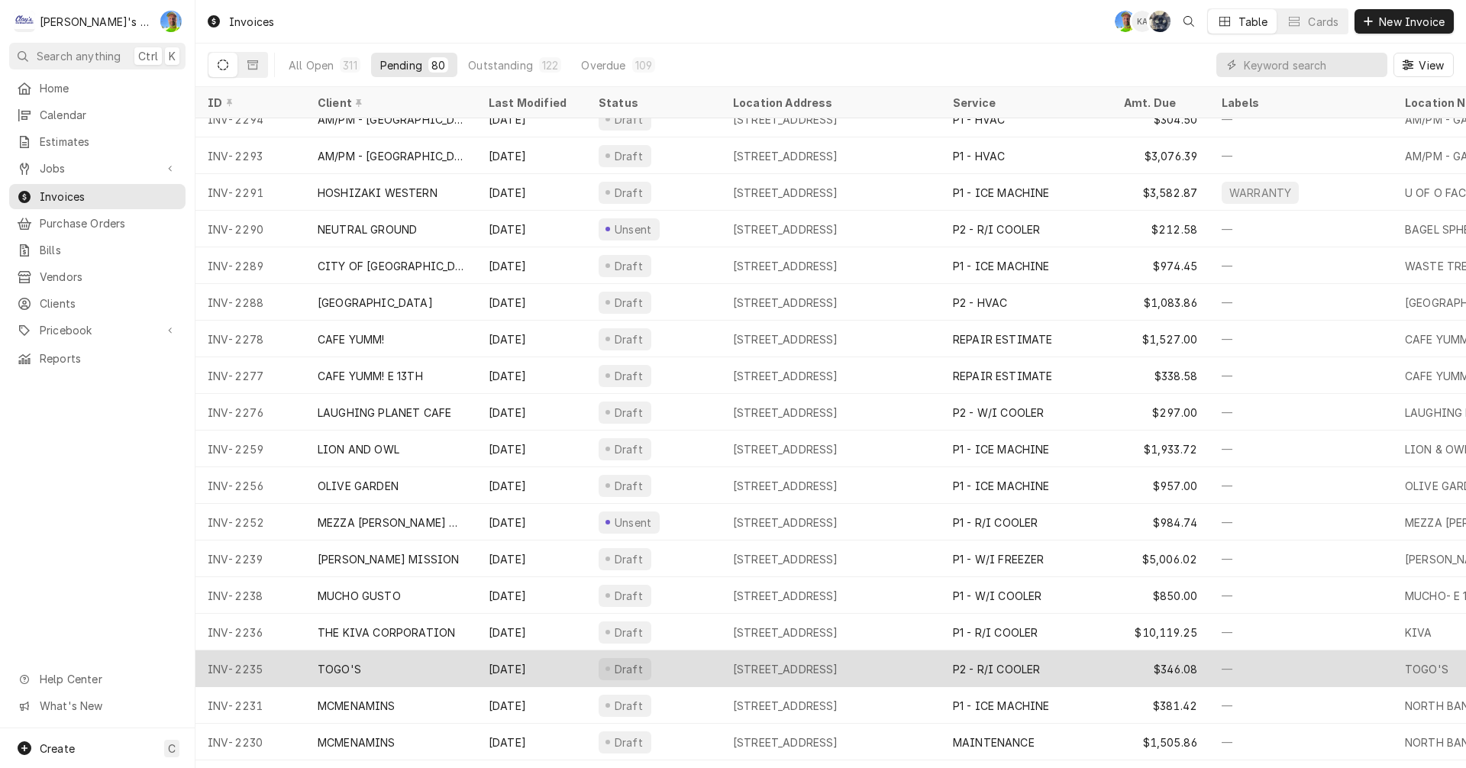
click at [744, 667] on div "[STREET_ADDRESS]" at bounding box center [785, 669] width 105 height 16
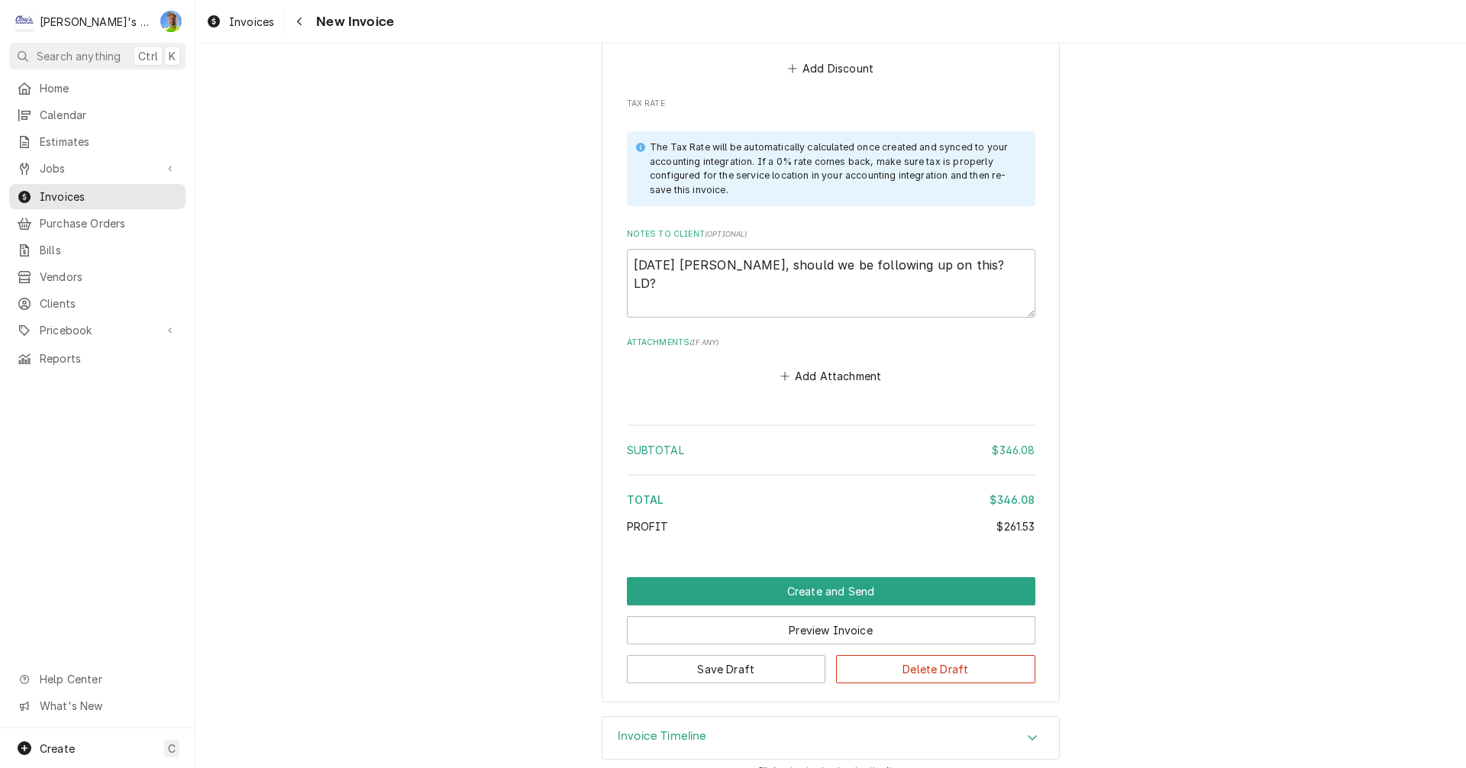
scroll to position [2614, 0]
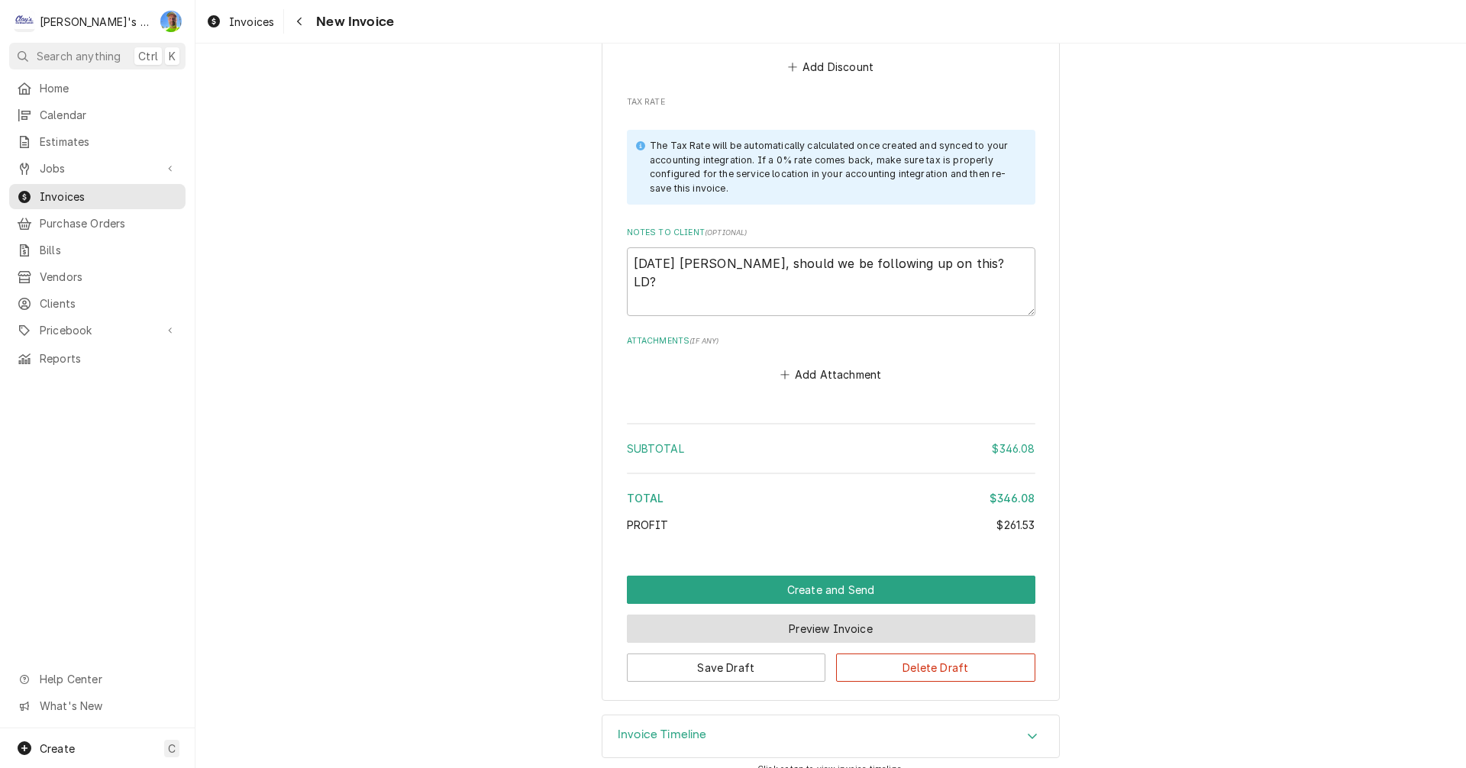
click at [758, 615] on button "Preview Invoice" at bounding box center [831, 629] width 409 height 28
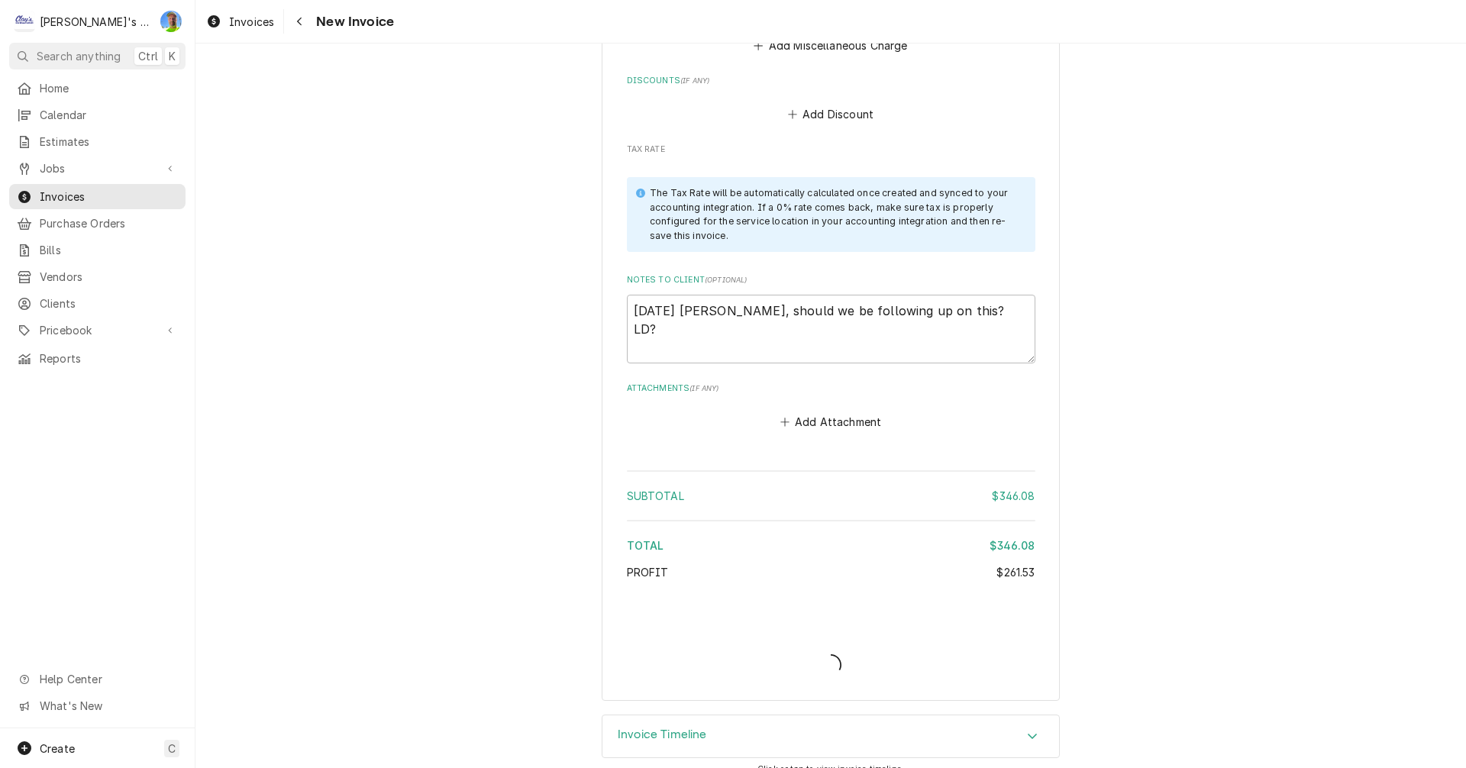
type textarea "x"
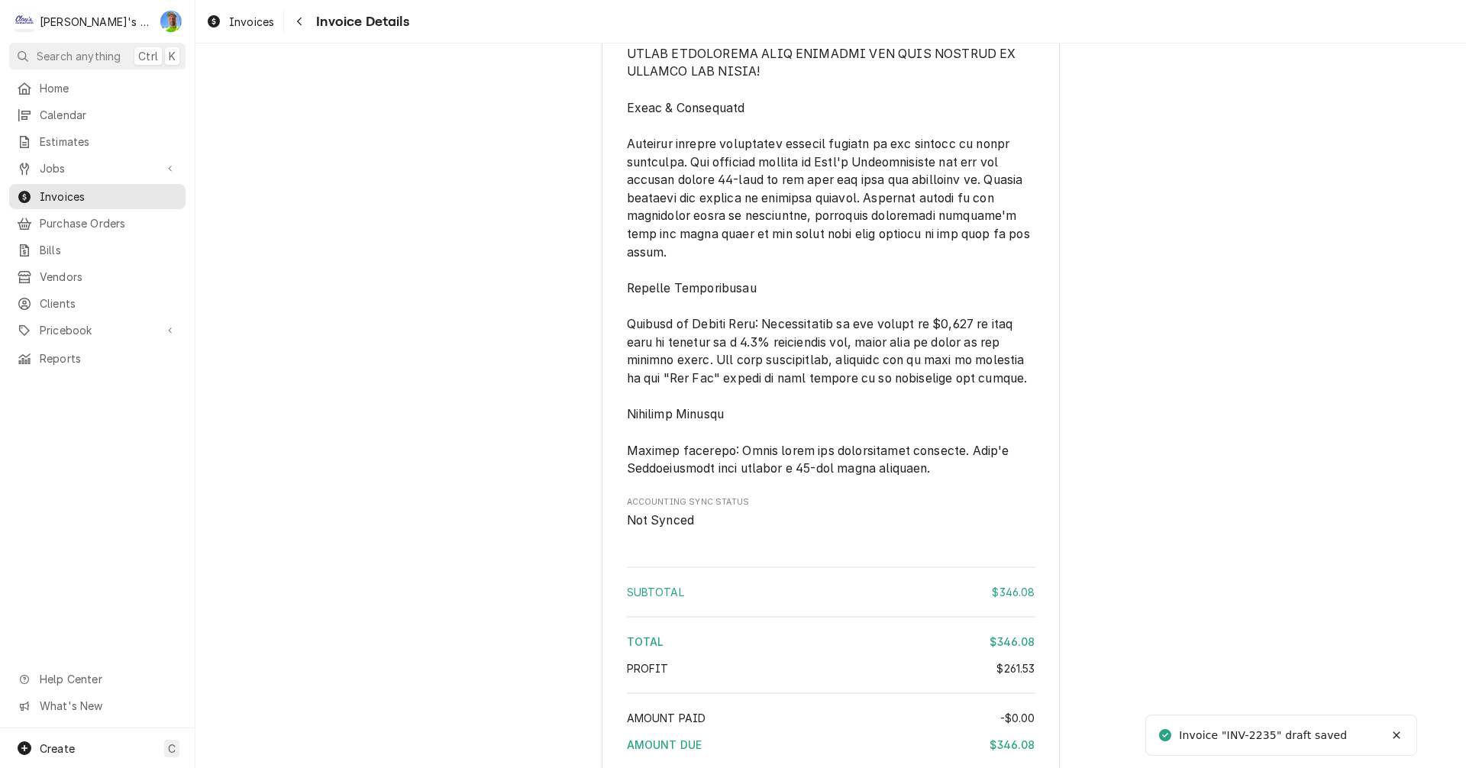
scroll to position [2052, 0]
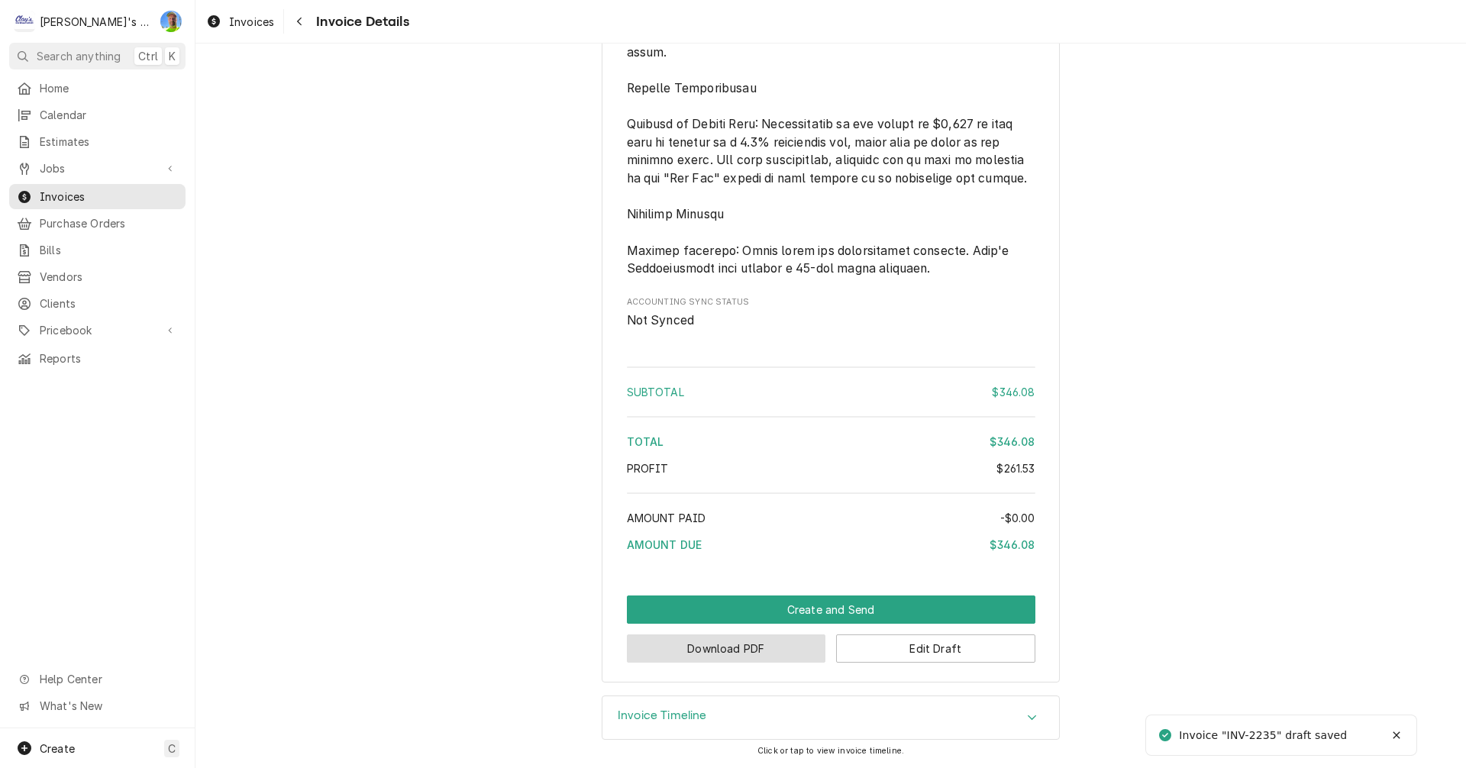
click at [761, 657] on button "Download PDF" at bounding box center [726, 649] width 199 height 28
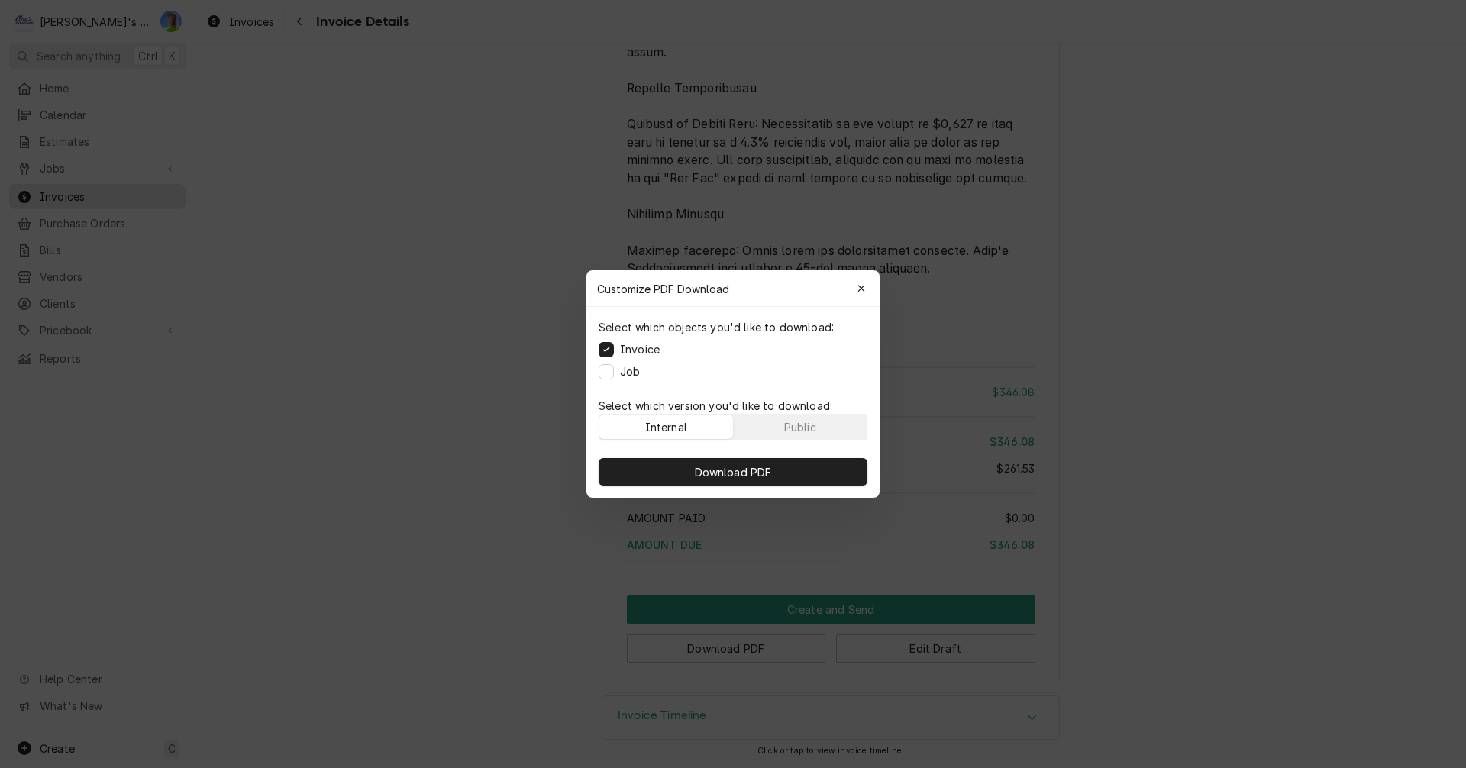
click at [609, 379] on div "Select which objects you'd like to download: Invoice Job" at bounding box center [732, 349] width 293 height 85
click at [606, 370] on button "Job" at bounding box center [606, 371] width 15 height 15
click at [688, 463] on button "Download PDF" at bounding box center [733, 471] width 269 height 27
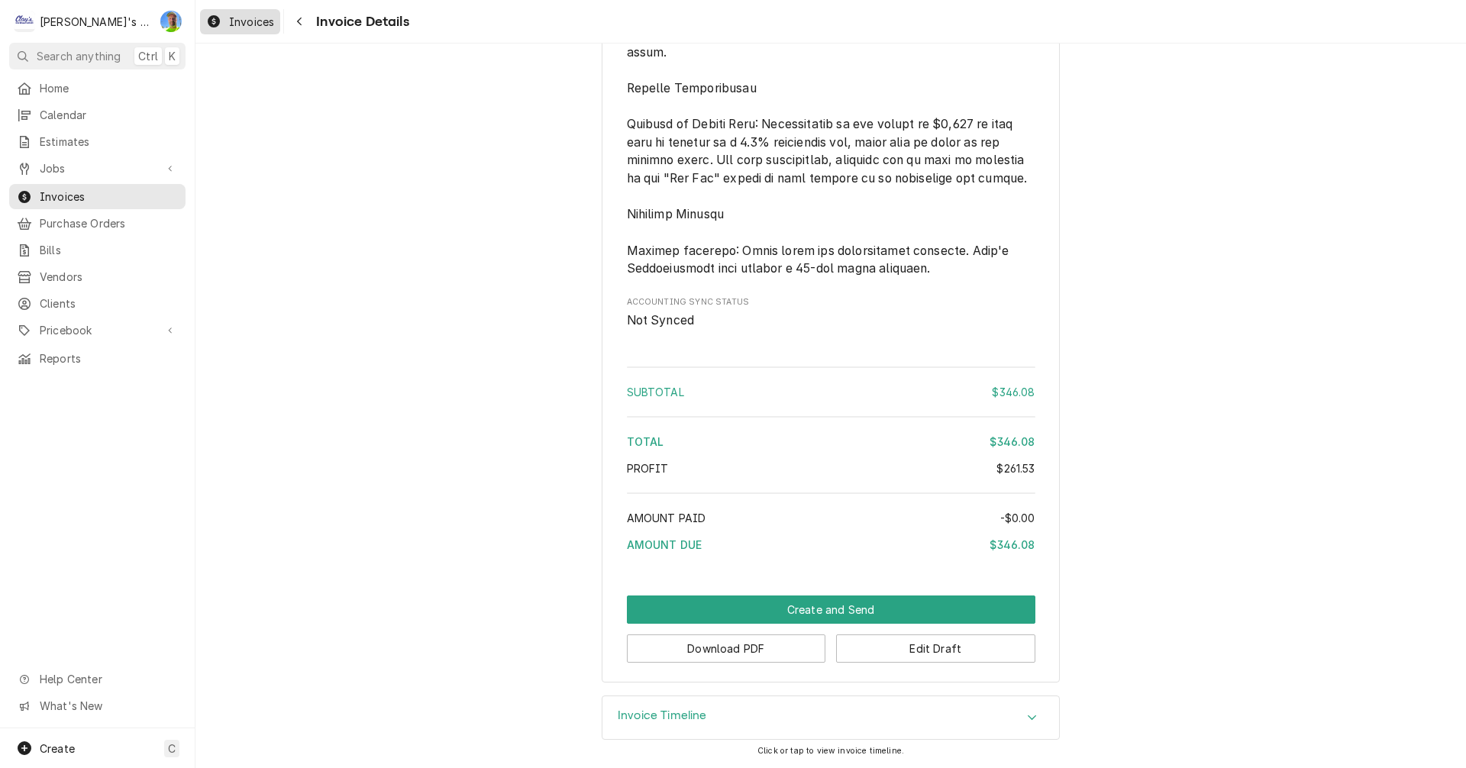
click at [238, 15] on span "Invoices" at bounding box center [251, 22] width 45 height 16
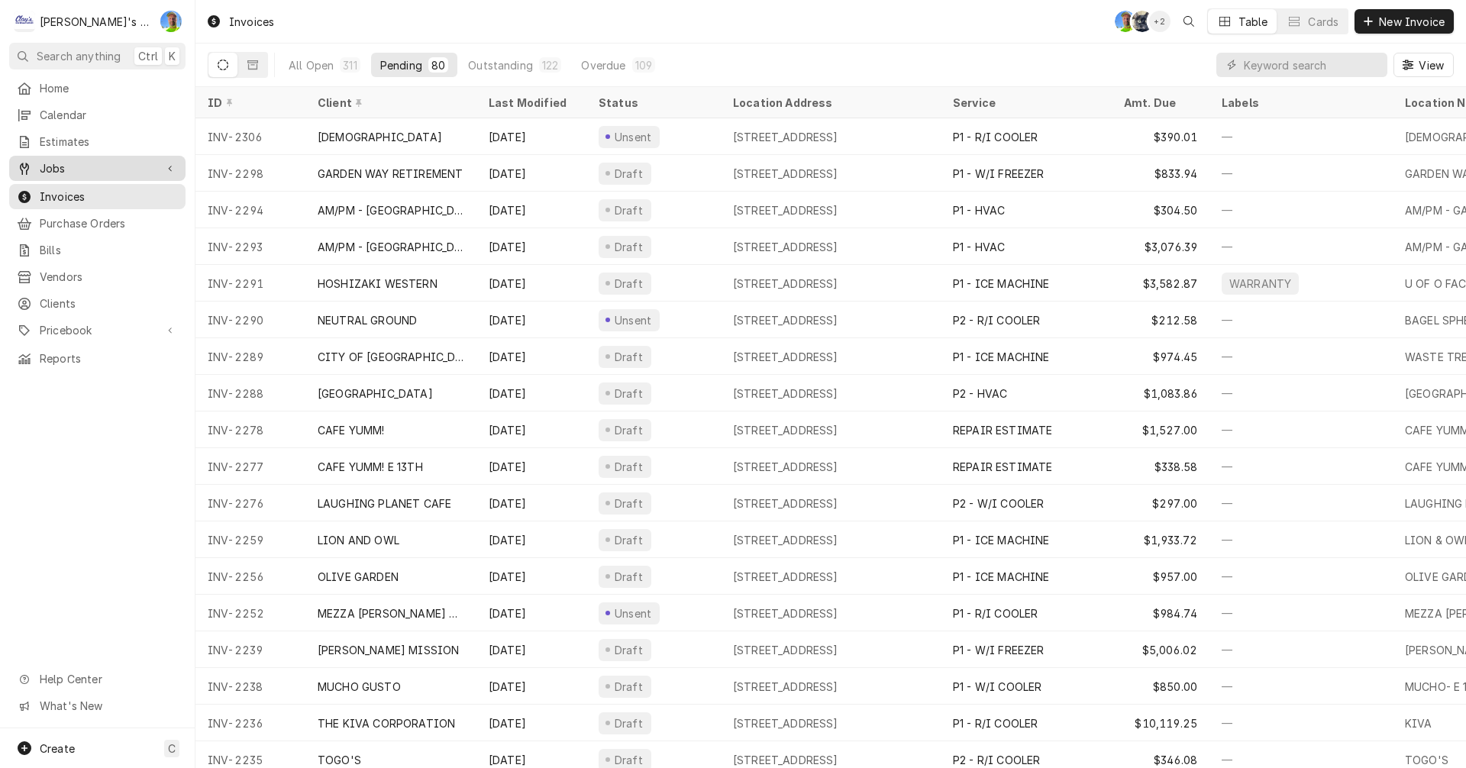
click at [78, 163] on span "Jobs" at bounding box center [97, 168] width 115 height 16
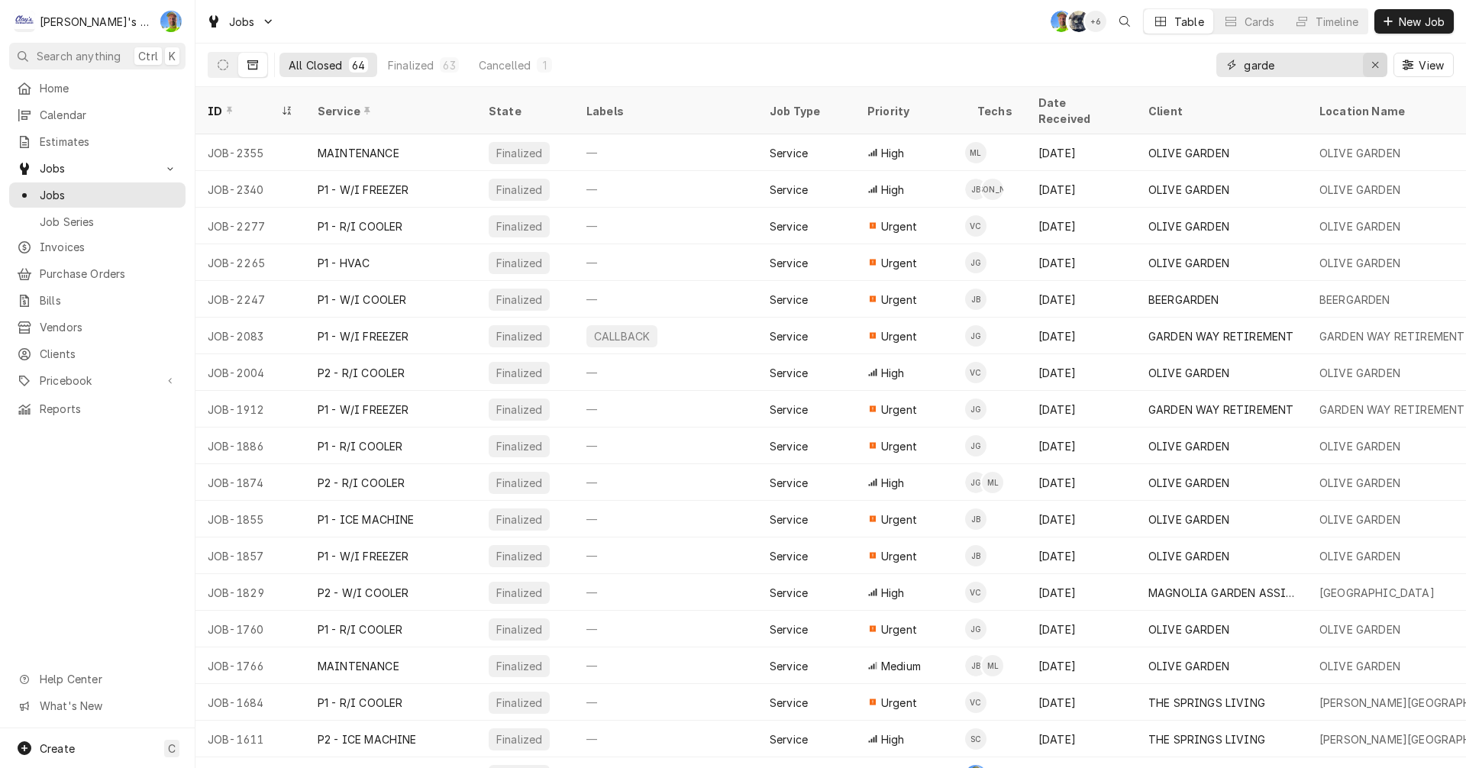
click at [1372, 66] on icon "Erase input" at bounding box center [1375, 65] width 8 height 11
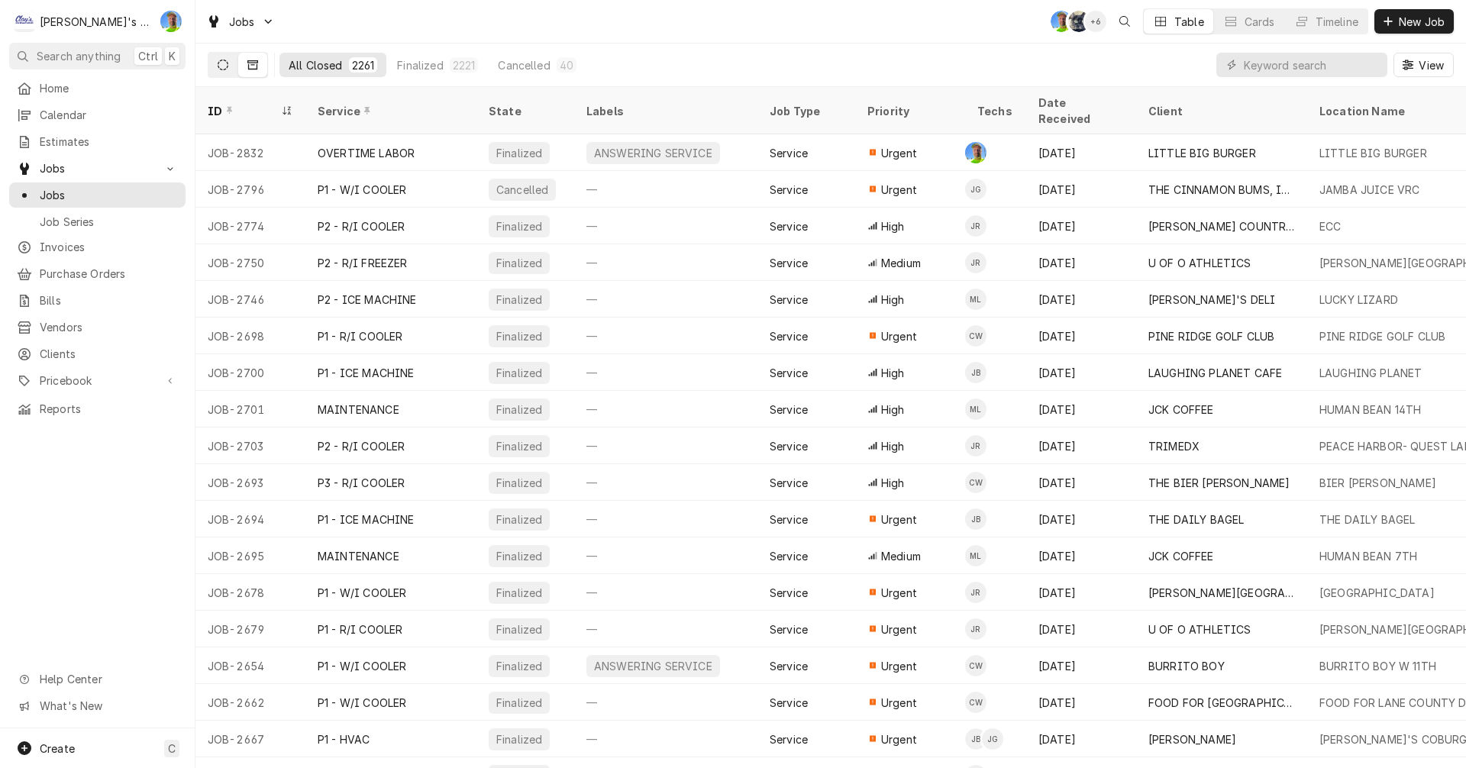
click at [219, 67] on icon "Dynamic Content Wrapper" at bounding box center [223, 65] width 11 height 11
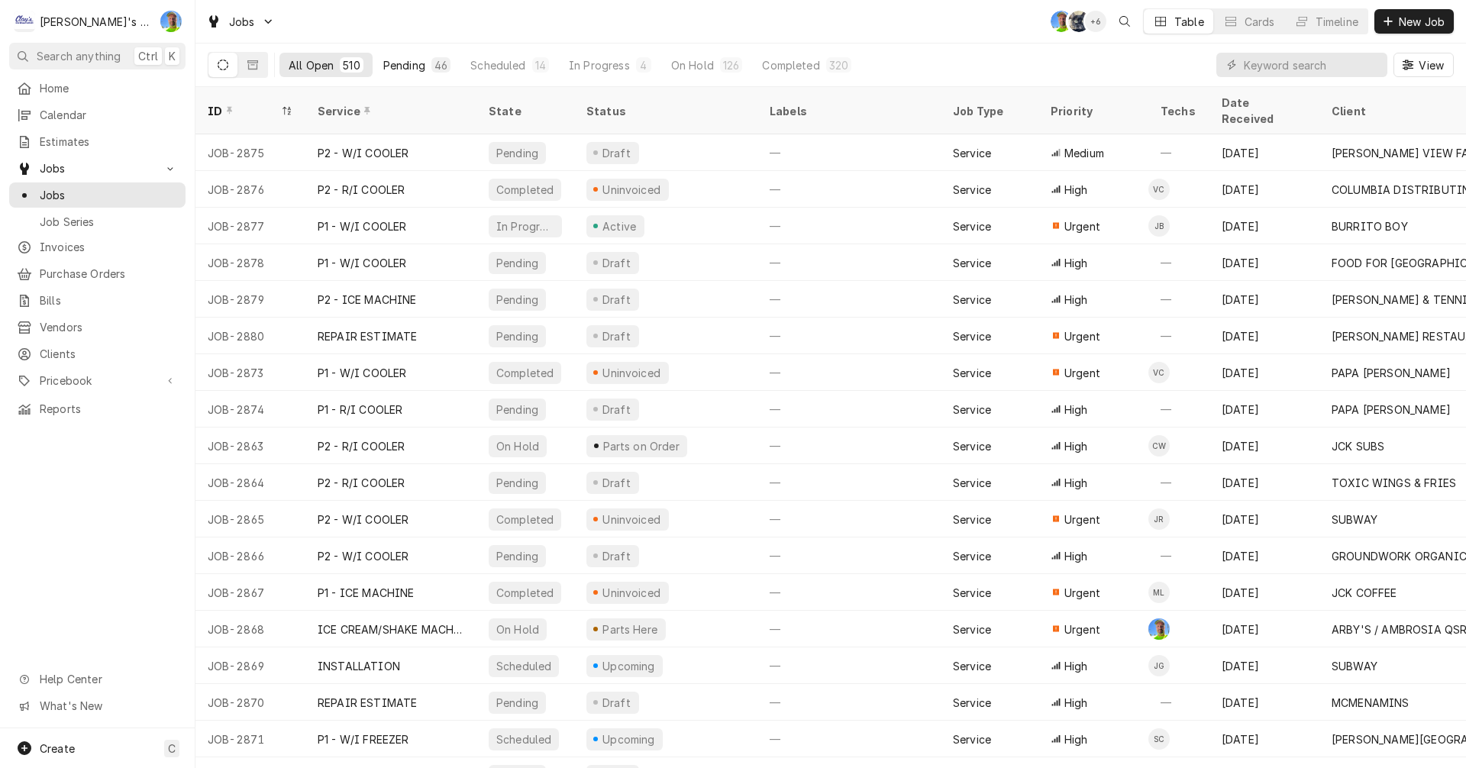
click at [402, 61] on div "Pending" at bounding box center [404, 65] width 42 height 16
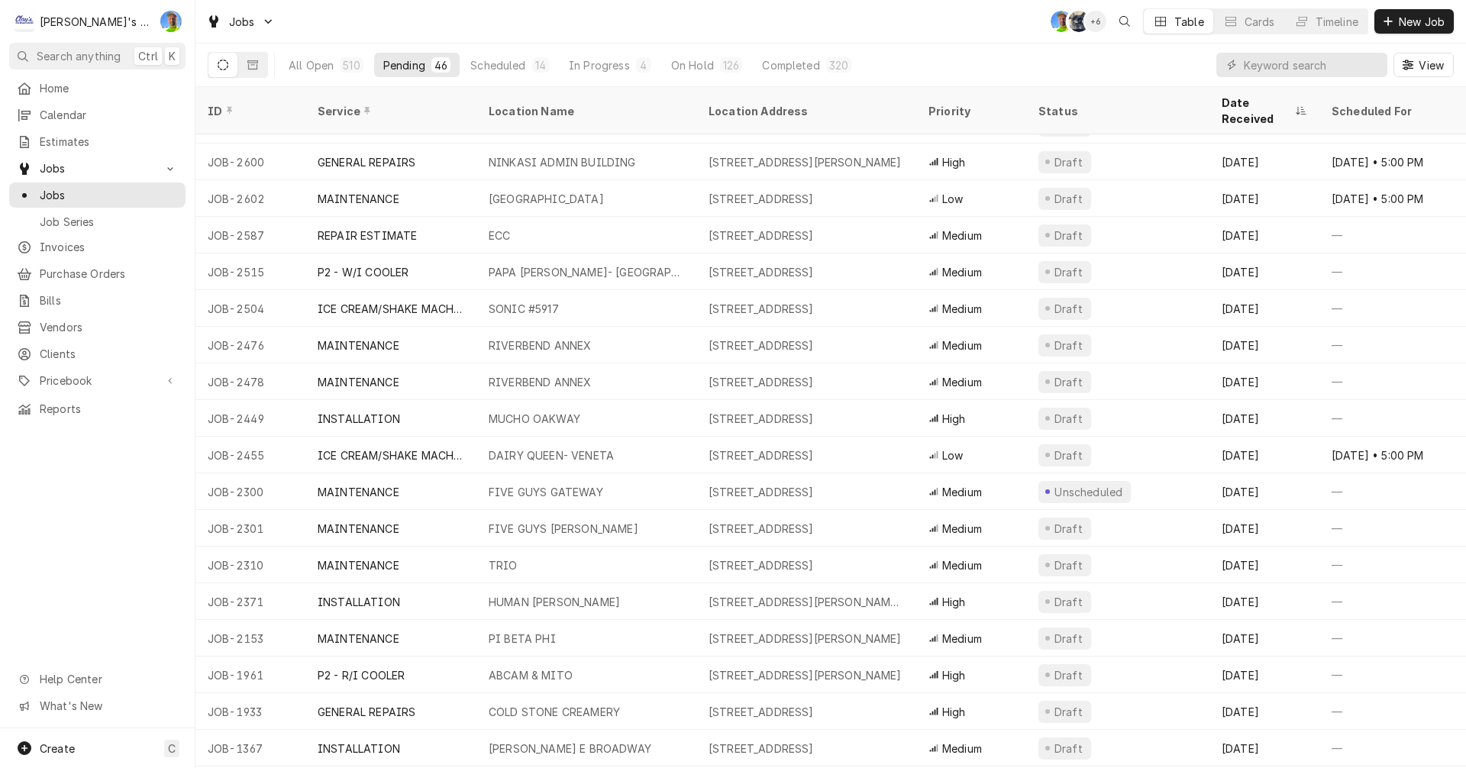
scroll to position [916, 0]
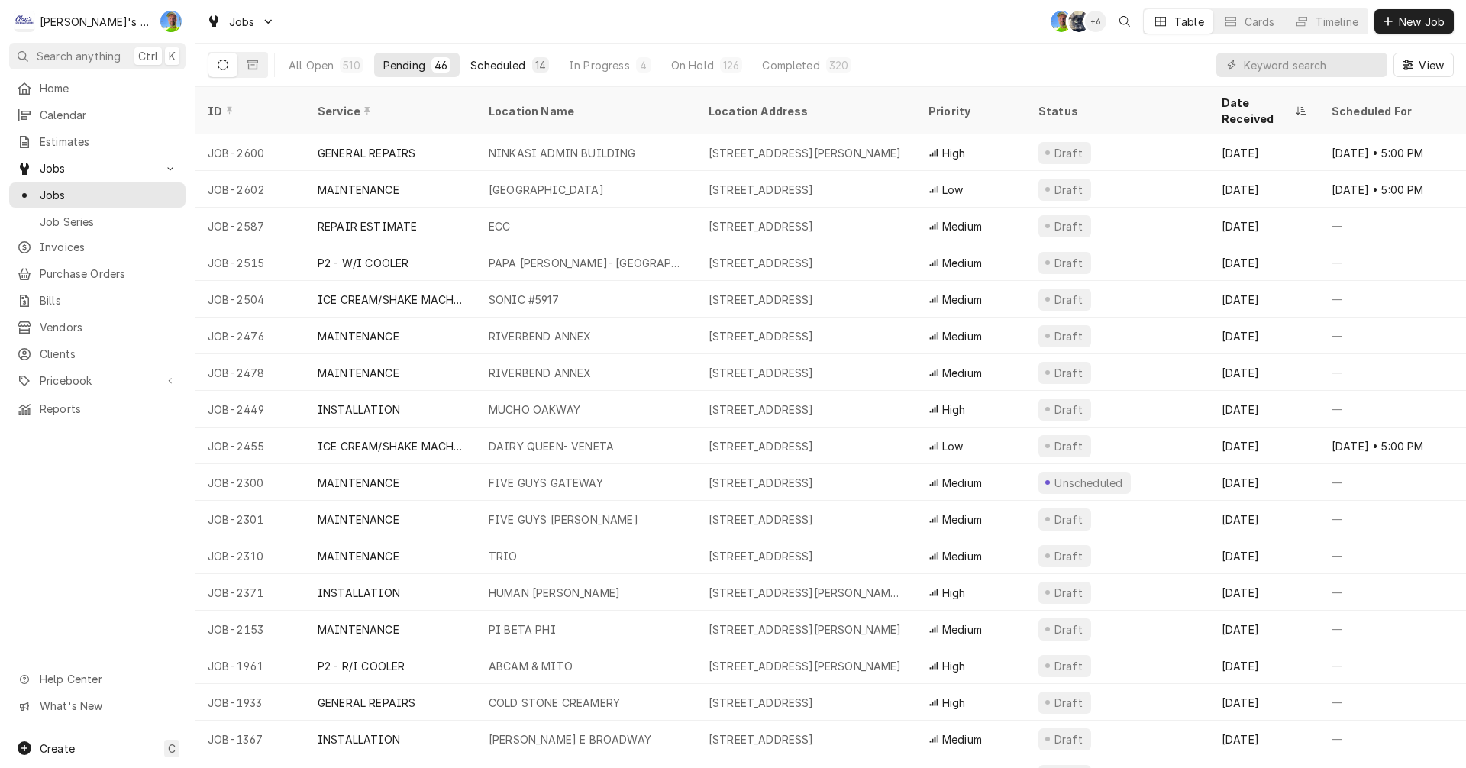
click at [506, 62] on div "Scheduled" at bounding box center [497, 65] width 55 height 16
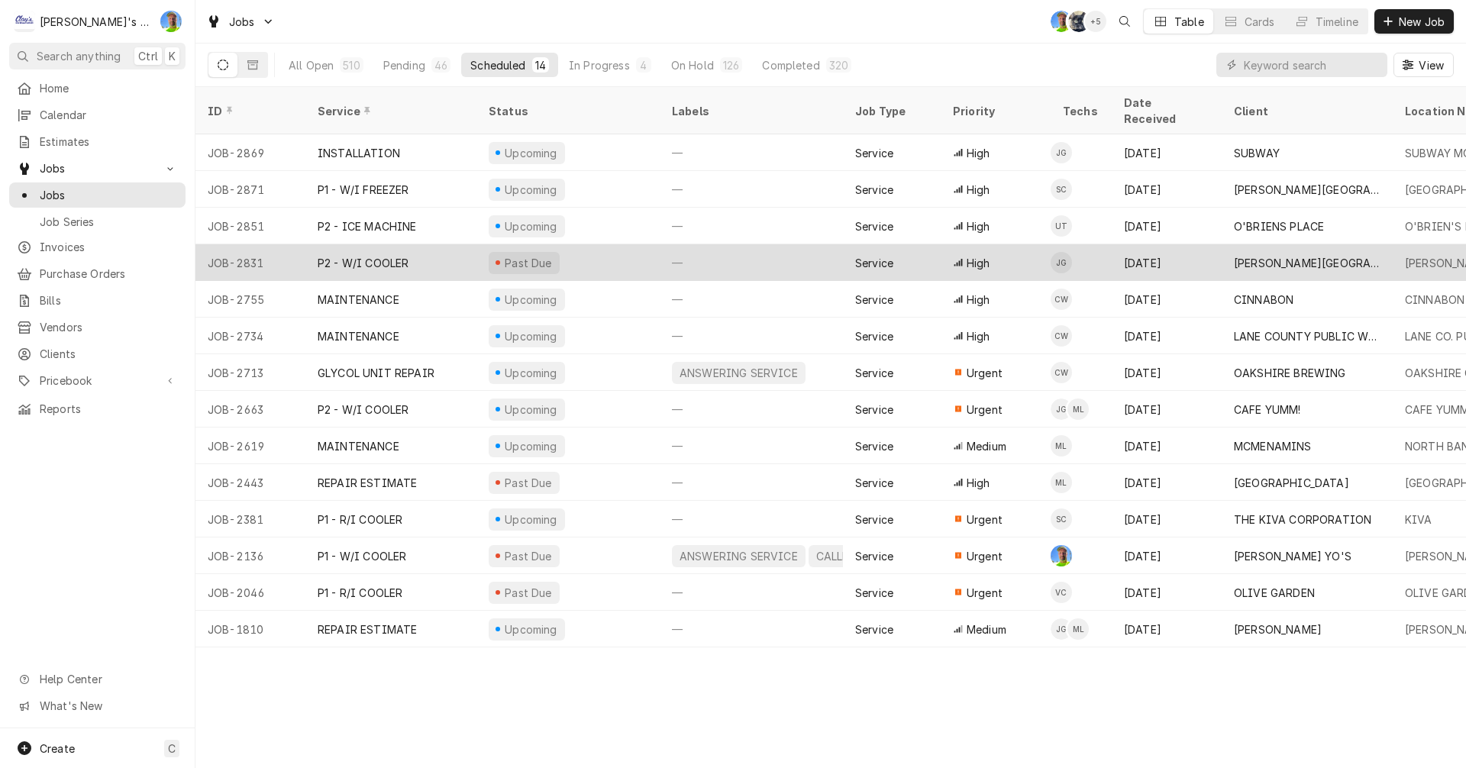
click at [615, 250] on div "Past Due" at bounding box center [567, 262] width 183 height 37
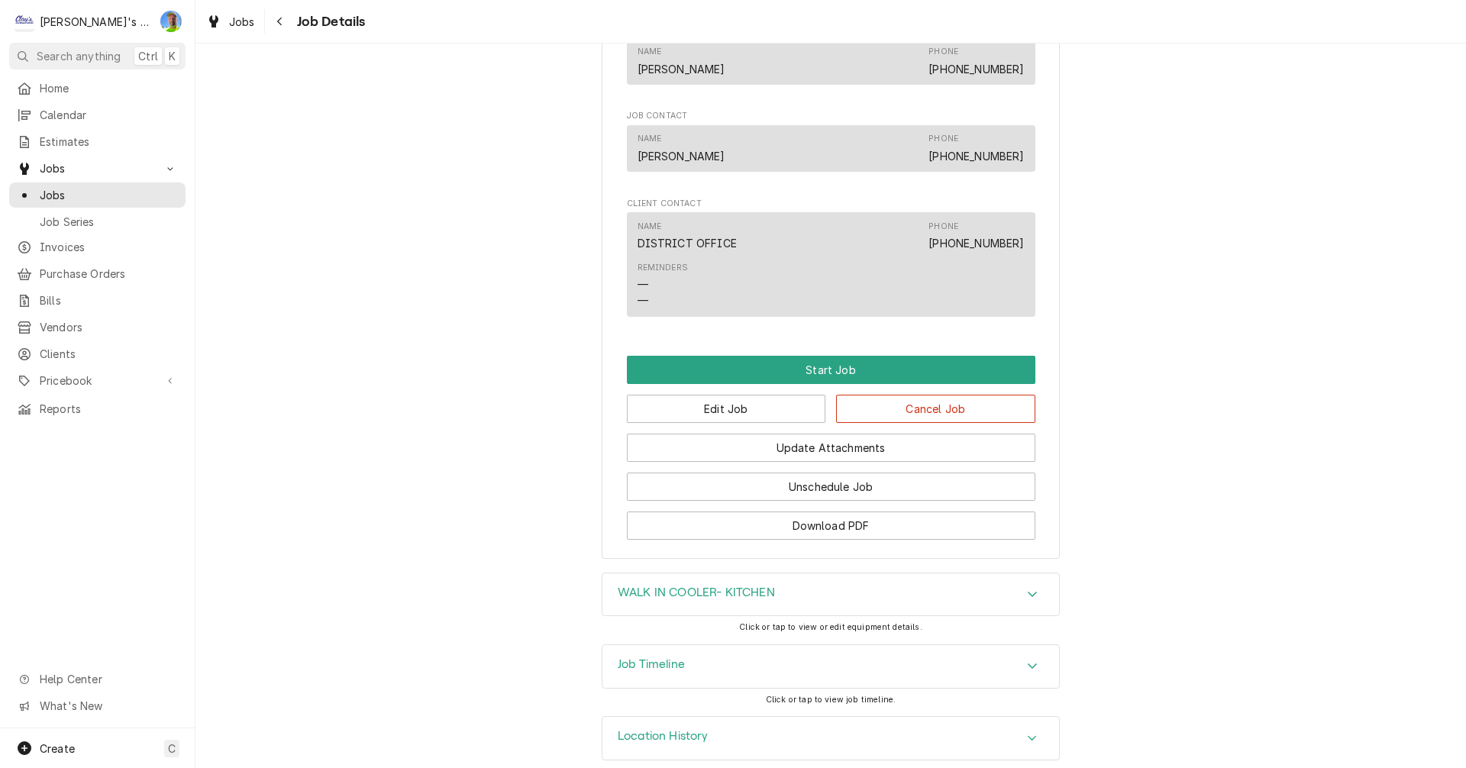
scroll to position [964, 0]
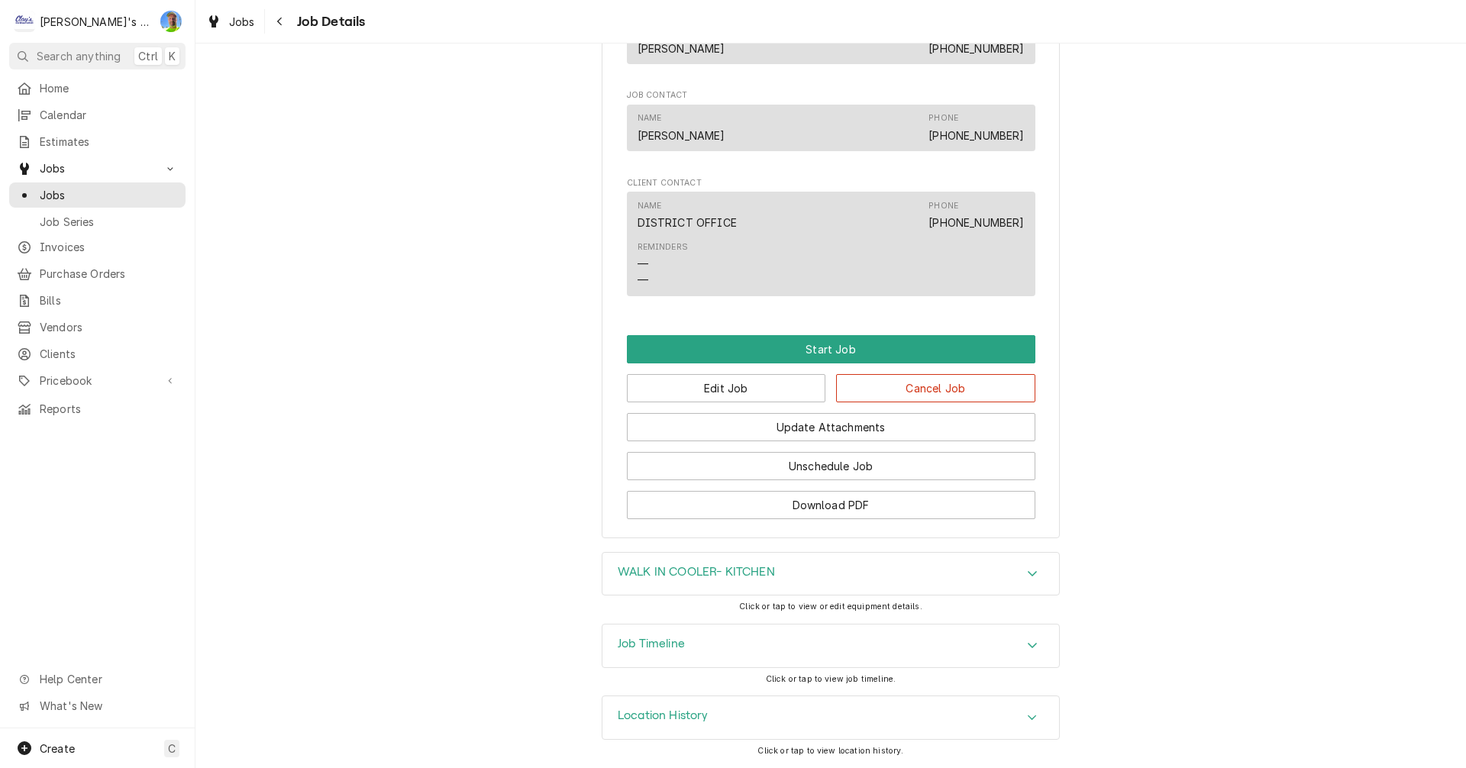
click at [641, 566] on h3 "WALK IN COOLER- KITCHEN" at bounding box center [696, 572] width 157 height 15
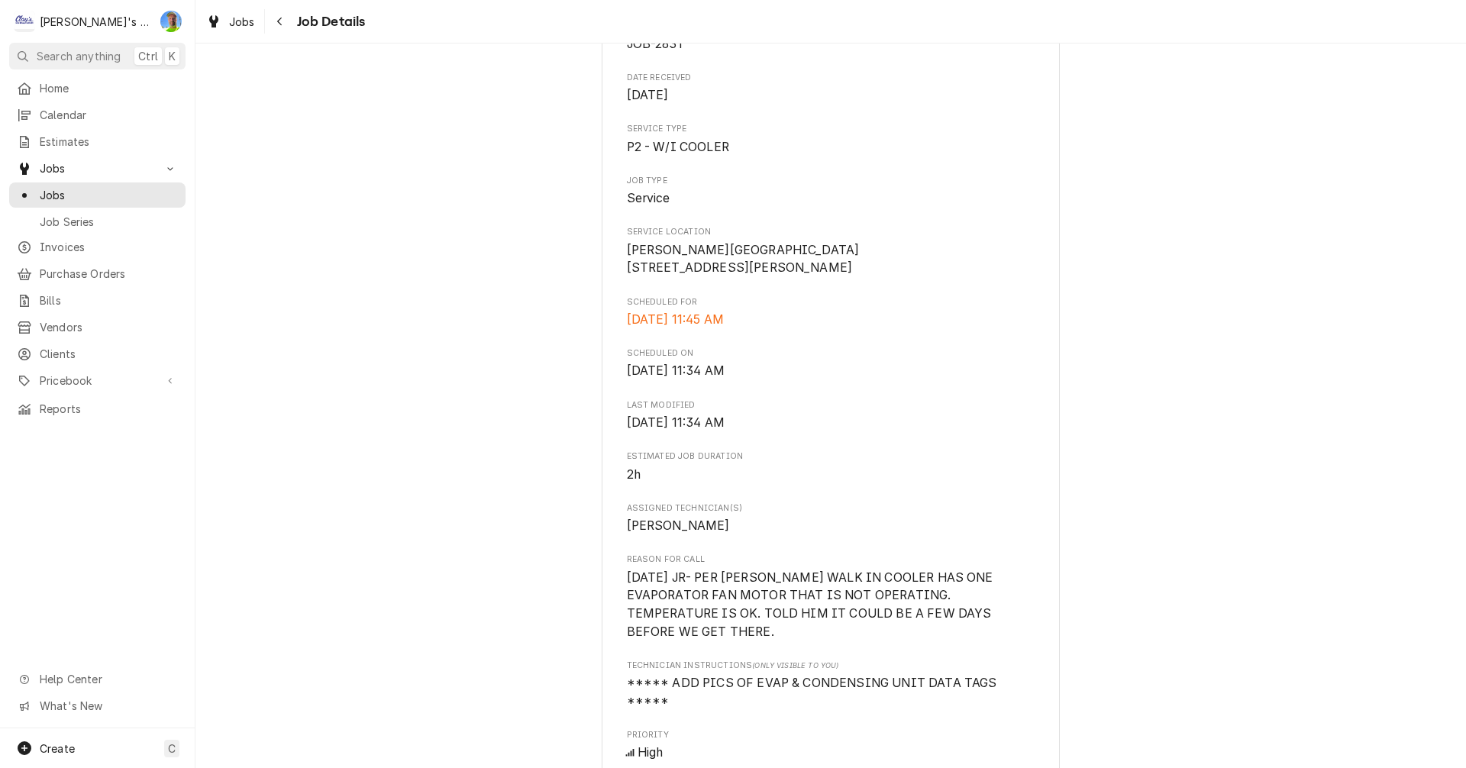
scroll to position [179, 0]
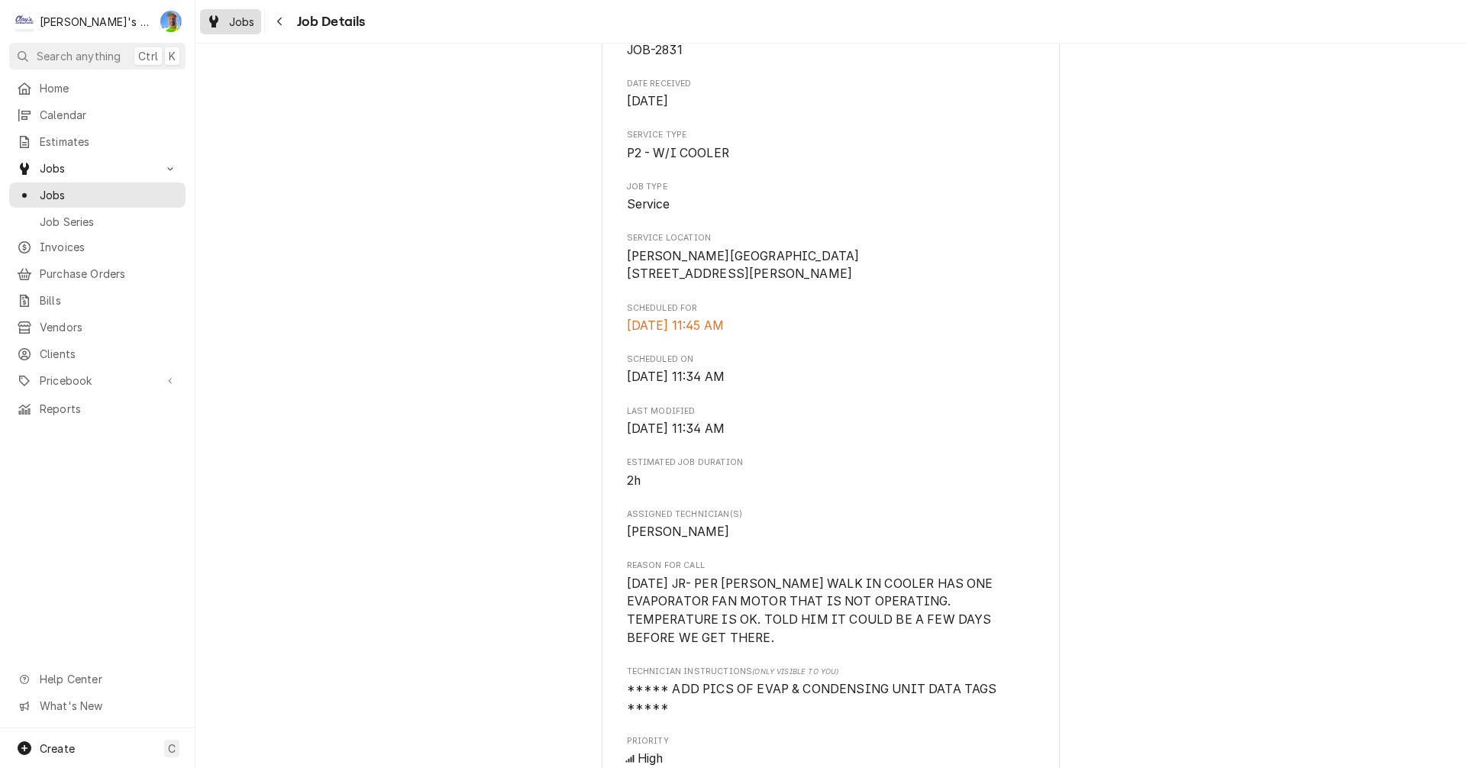
click at [241, 22] on span "Jobs" at bounding box center [242, 22] width 26 height 16
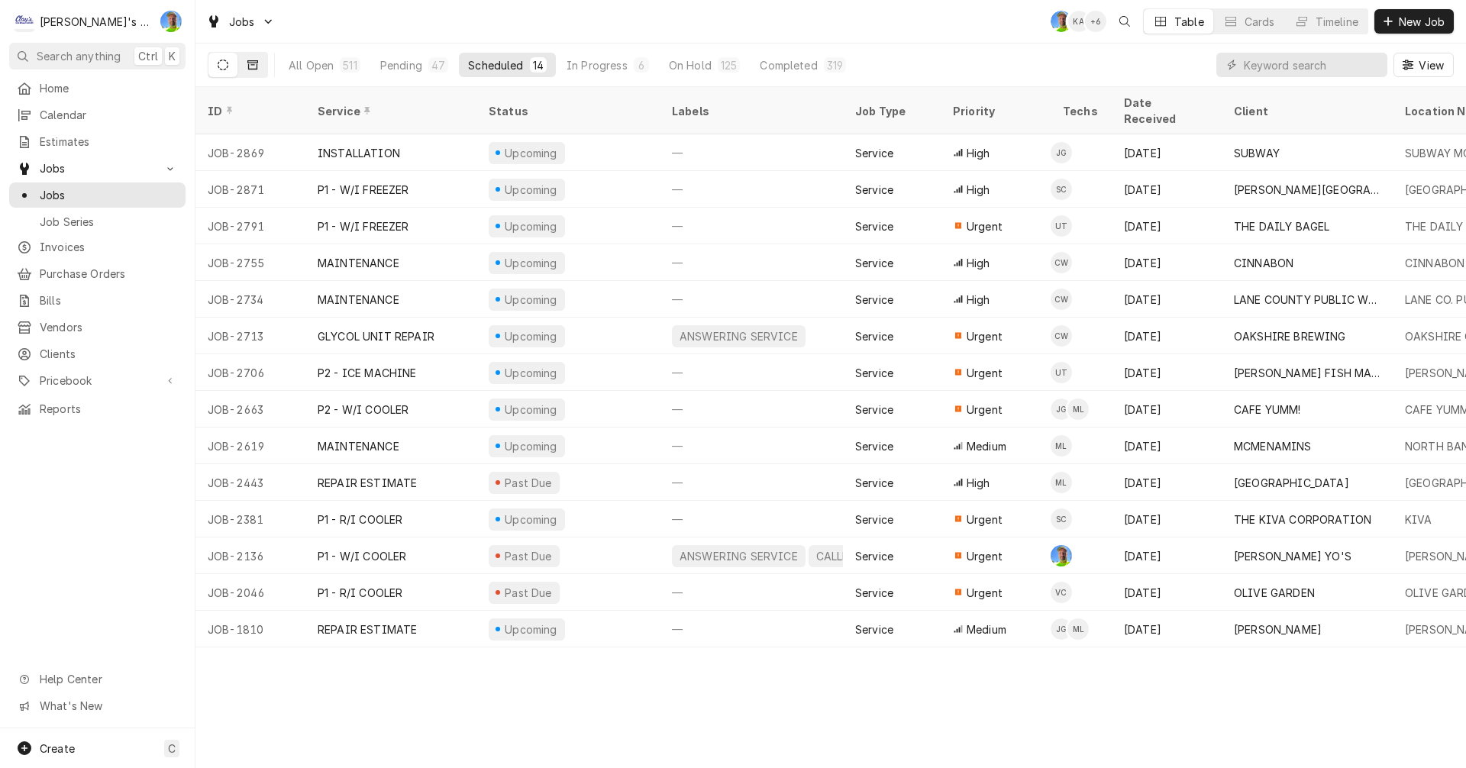
click at [253, 64] on icon "Dynamic Content Wrapper" at bounding box center [252, 65] width 11 height 11
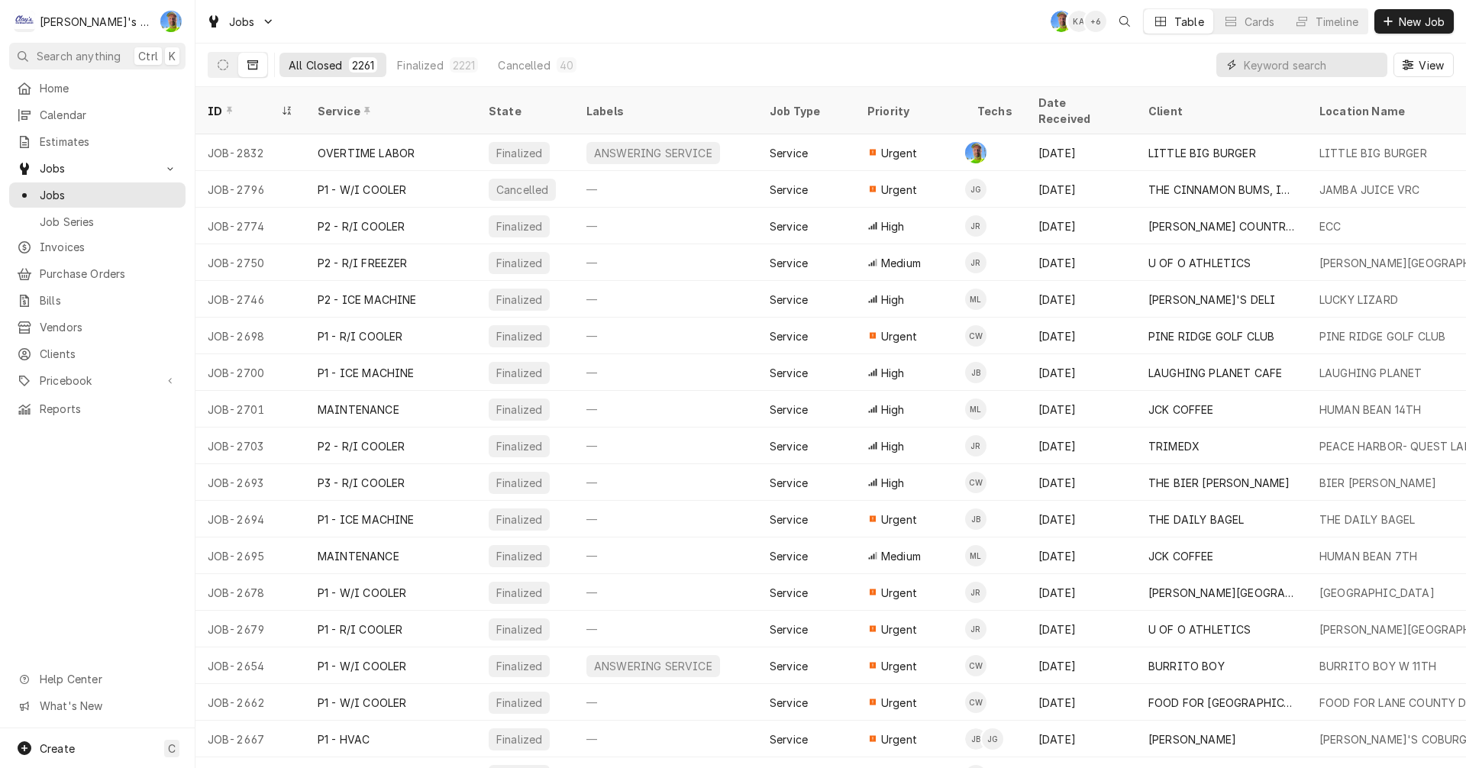
click at [1304, 57] on input "Dynamic Content Wrapper" at bounding box center [1312, 65] width 136 height 24
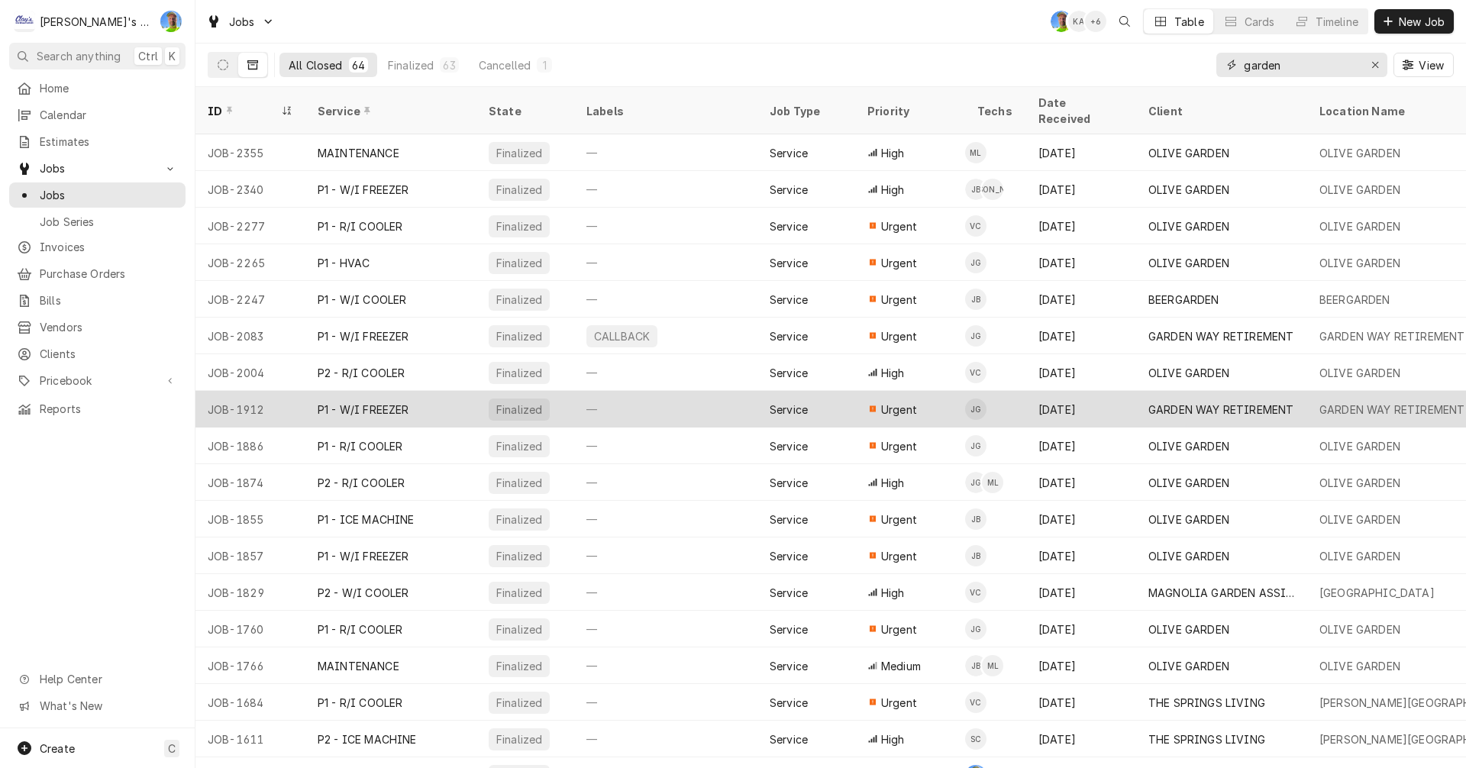
type input "garden"
click at [1227, 402] on div "GARDEN WAY RETIREMENT" at bounding box center [1220, 410] width 145 height 16
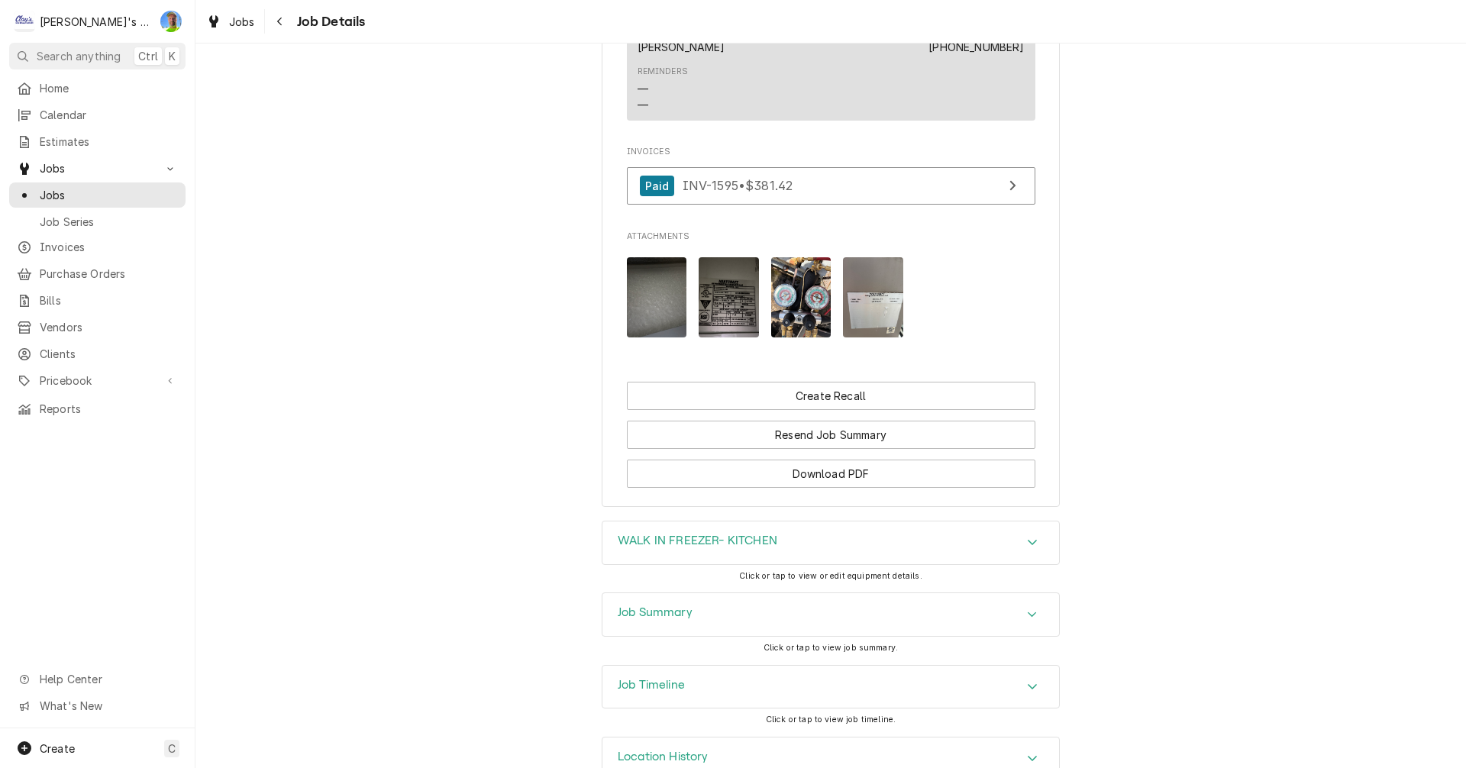
scroll to position [1298, 0]
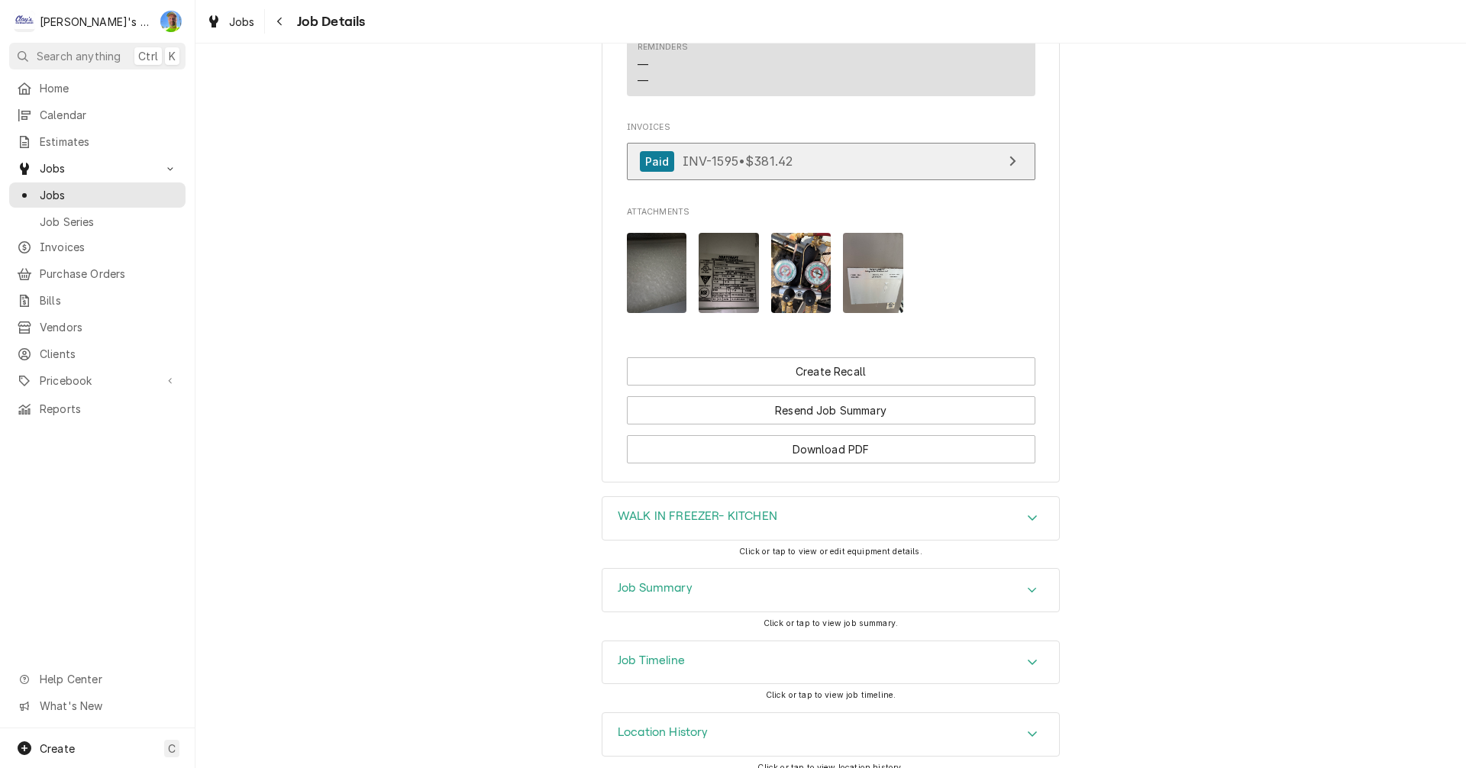
click at [960, 180] on link "Paid INV-1595 • $381.42" at bounding box center [831, 161] width 409 height 37
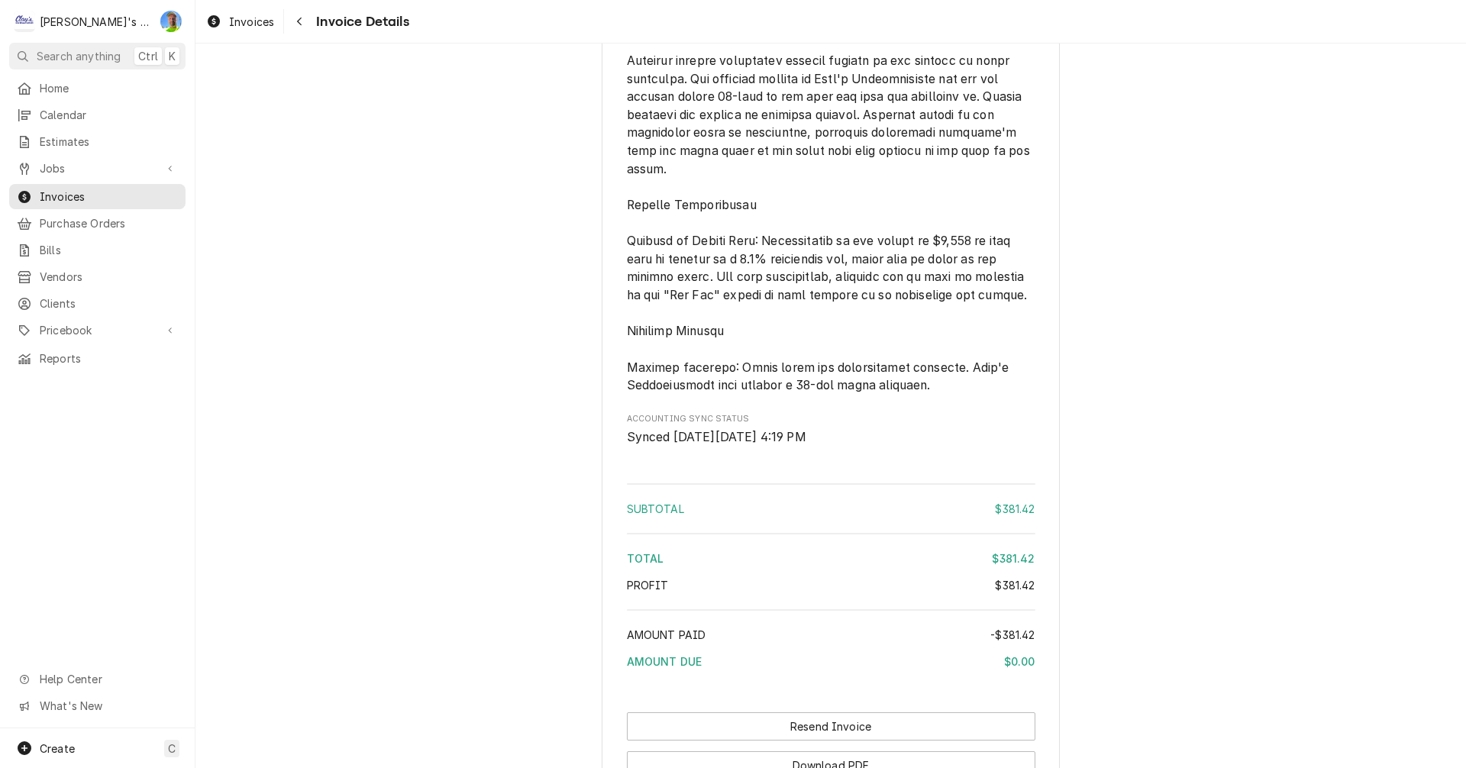
scroll to position [1972, 0]
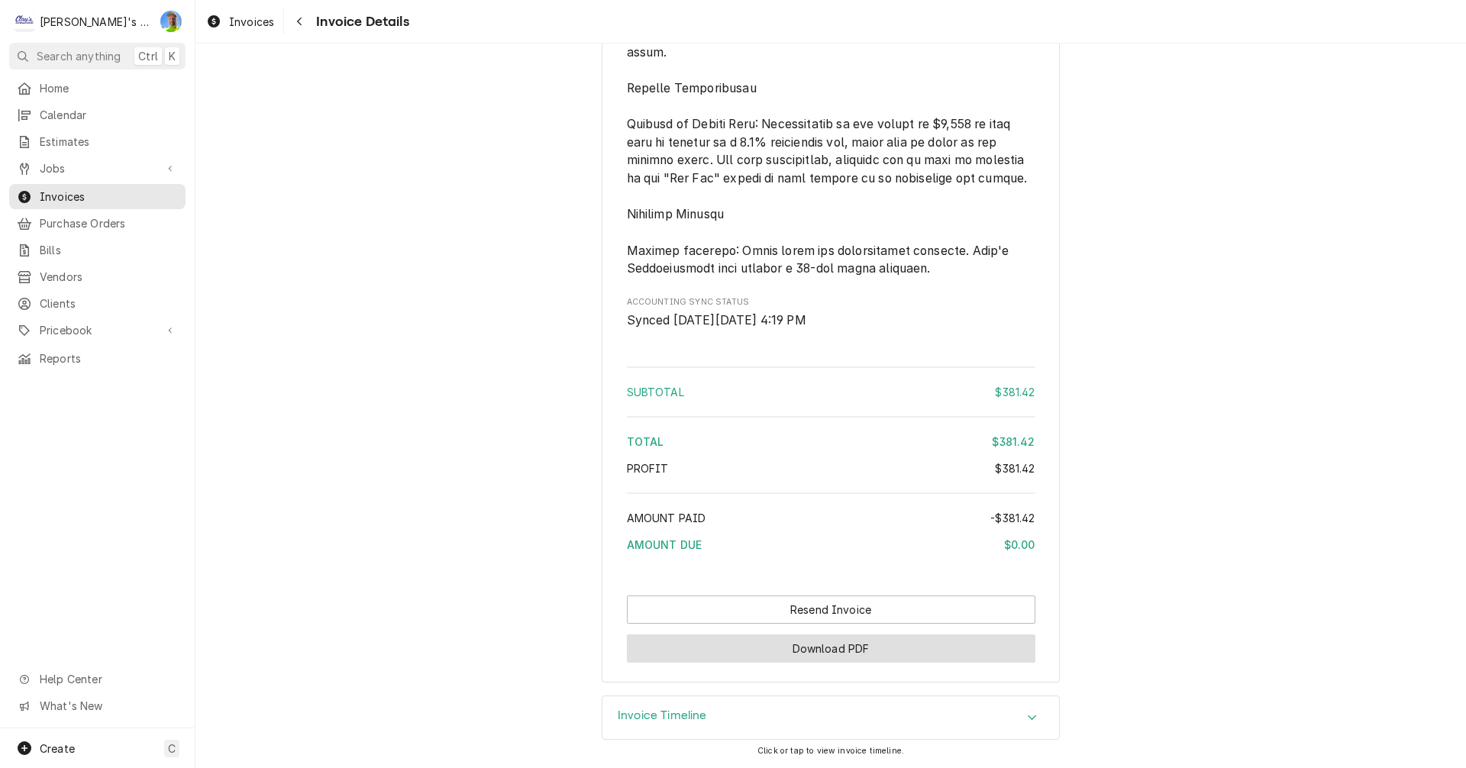
click at [851, 649] on button "Download PDF" at bounding box center [831, 649] width 409 height 28
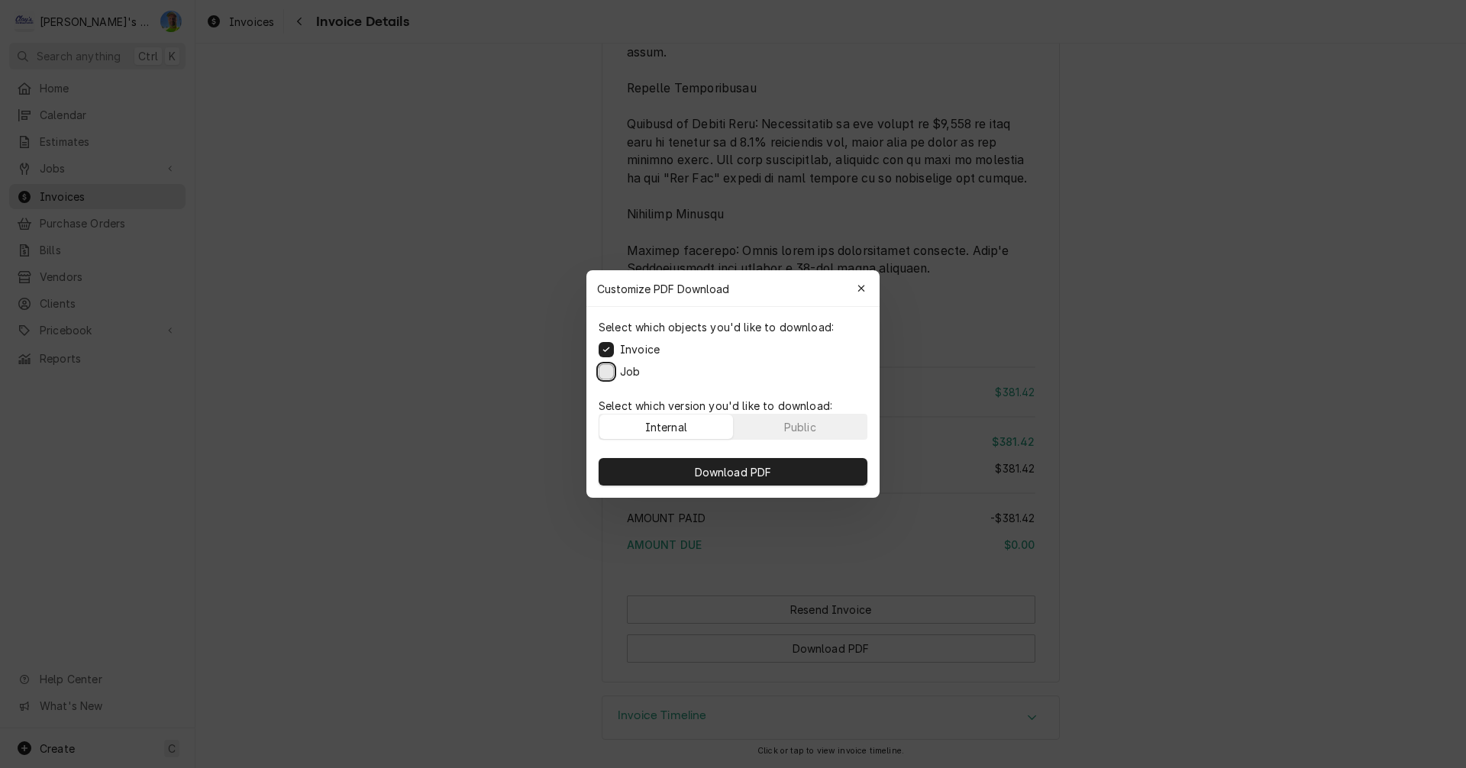
click at [607, 375] on button "Job" at bounding box center [606, 371] width 15 height 15
click at [728, 471] on span "Download PDF" at bounding box center [733, 472] width 83 height 16
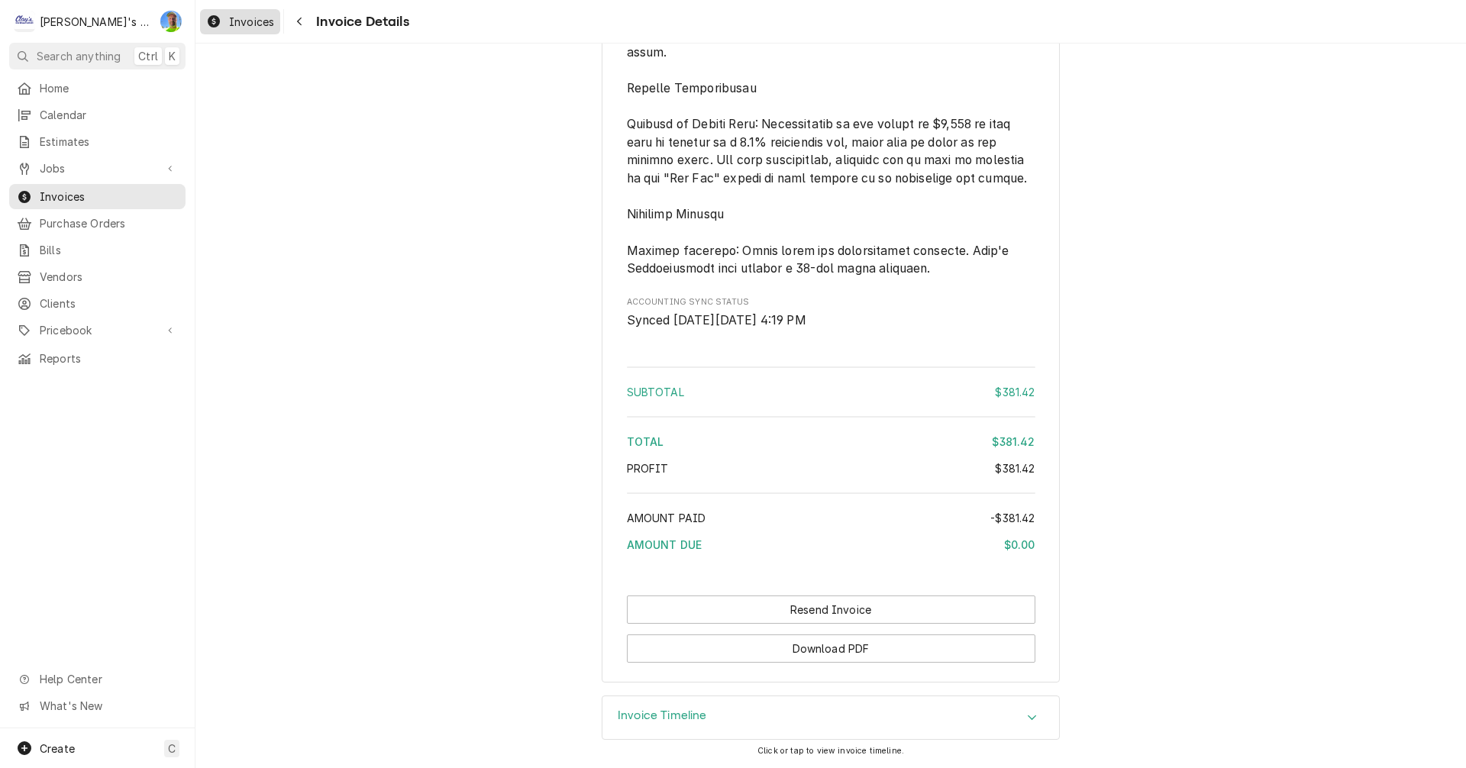
click at [226, 24] on div "Invoices" at bounding box center [240, 21] width 74 height 19
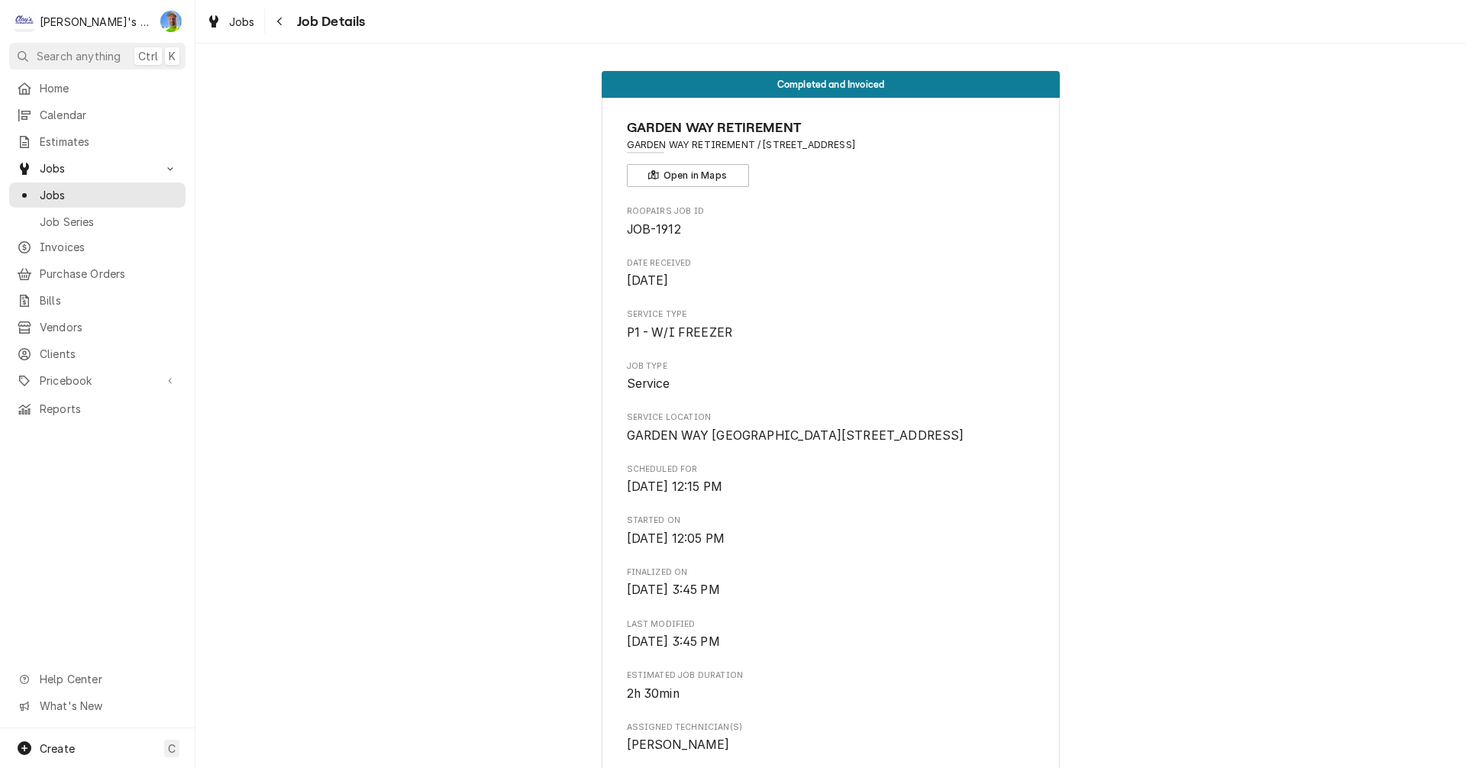
scroll to position [1298, 0]
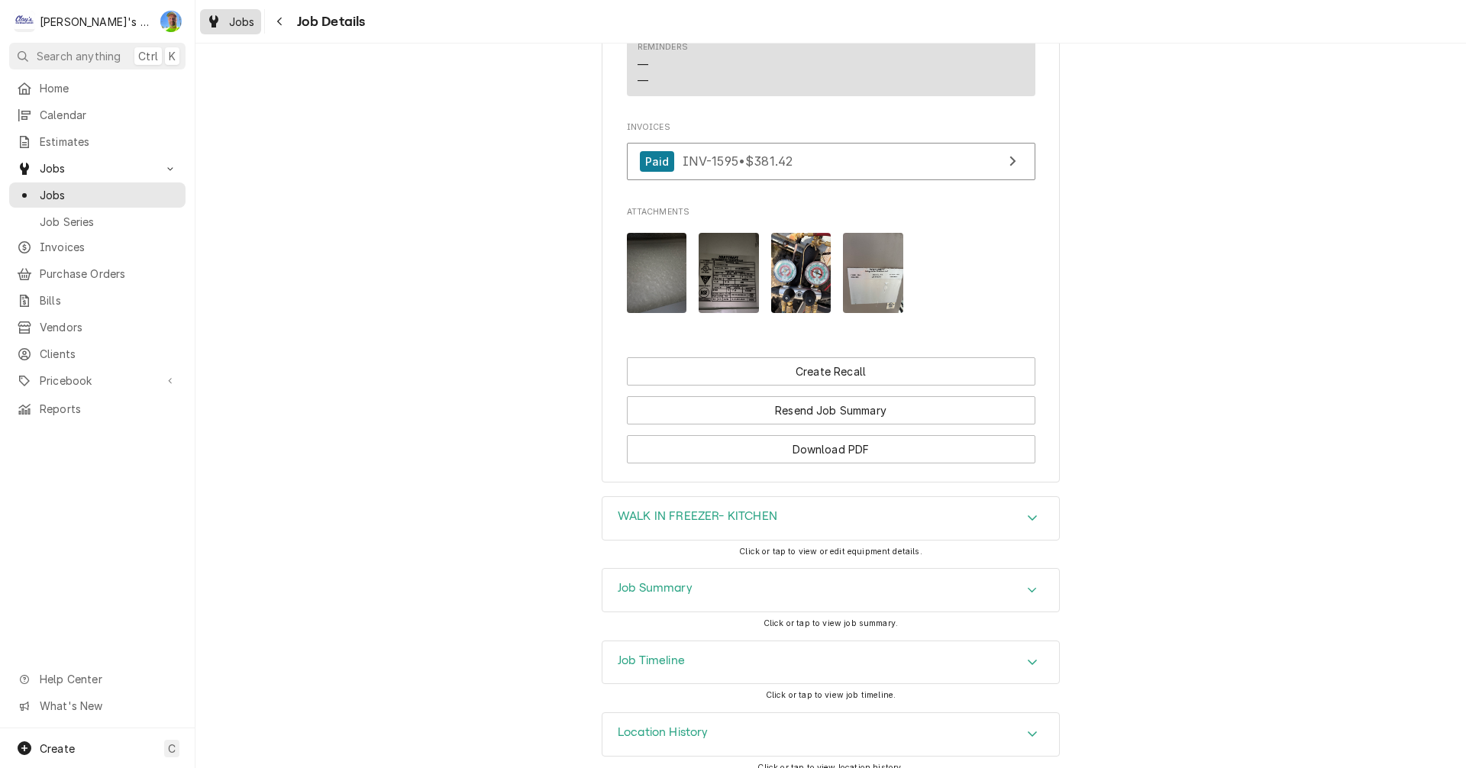
click at [244, 28] on span "Jobs" at bounding box center [242, 22] width 26 height 16
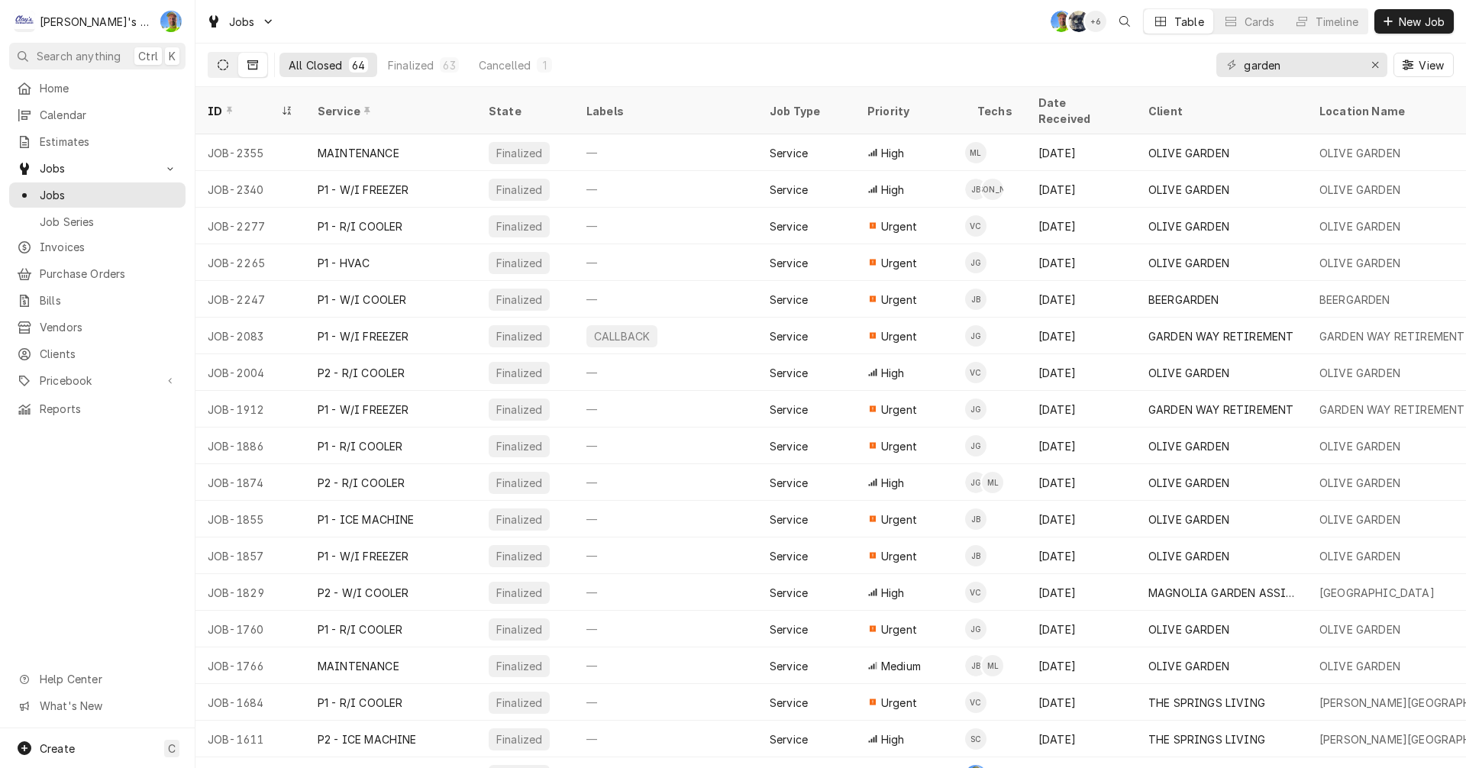
click at [219, 62] on icon "Dynamic Content Wrapper" at bounding box center [223, 65] width 11 height 11
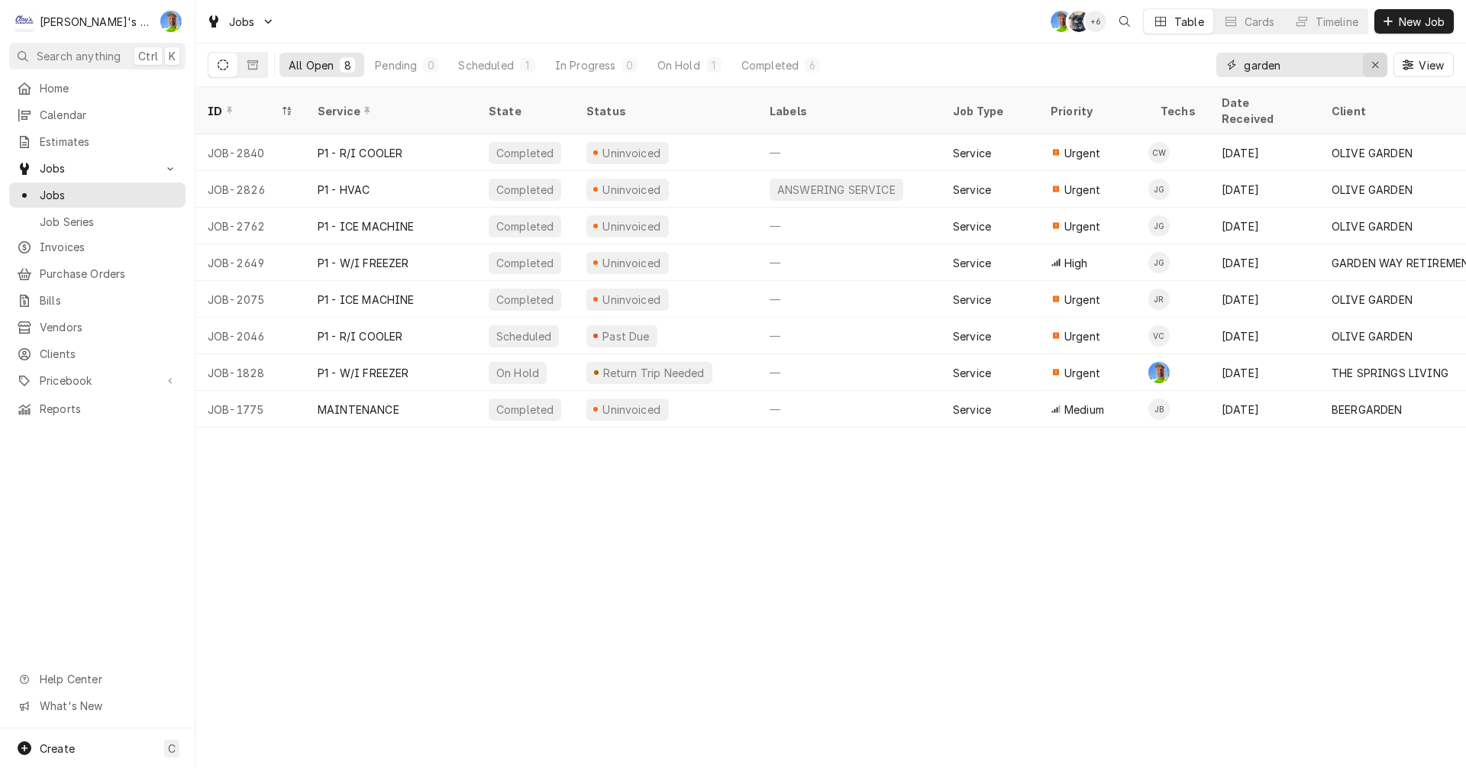
click at [1376, 66] on icon "Erase input" at bounding box center [1375, 65] width 8 height 11
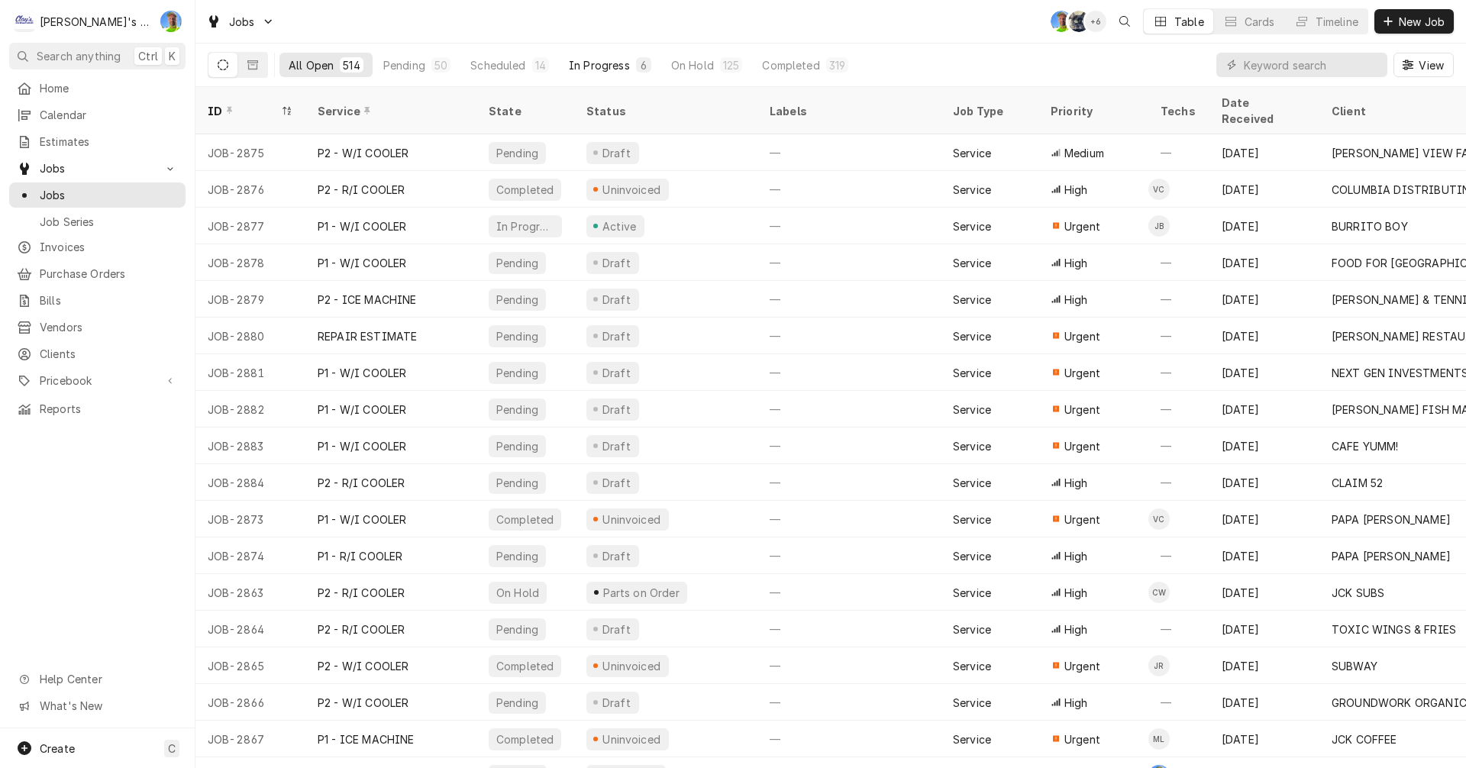
click at [609, 67] on div "In Progress" at bounding box center [599, 65] width 61 height 16
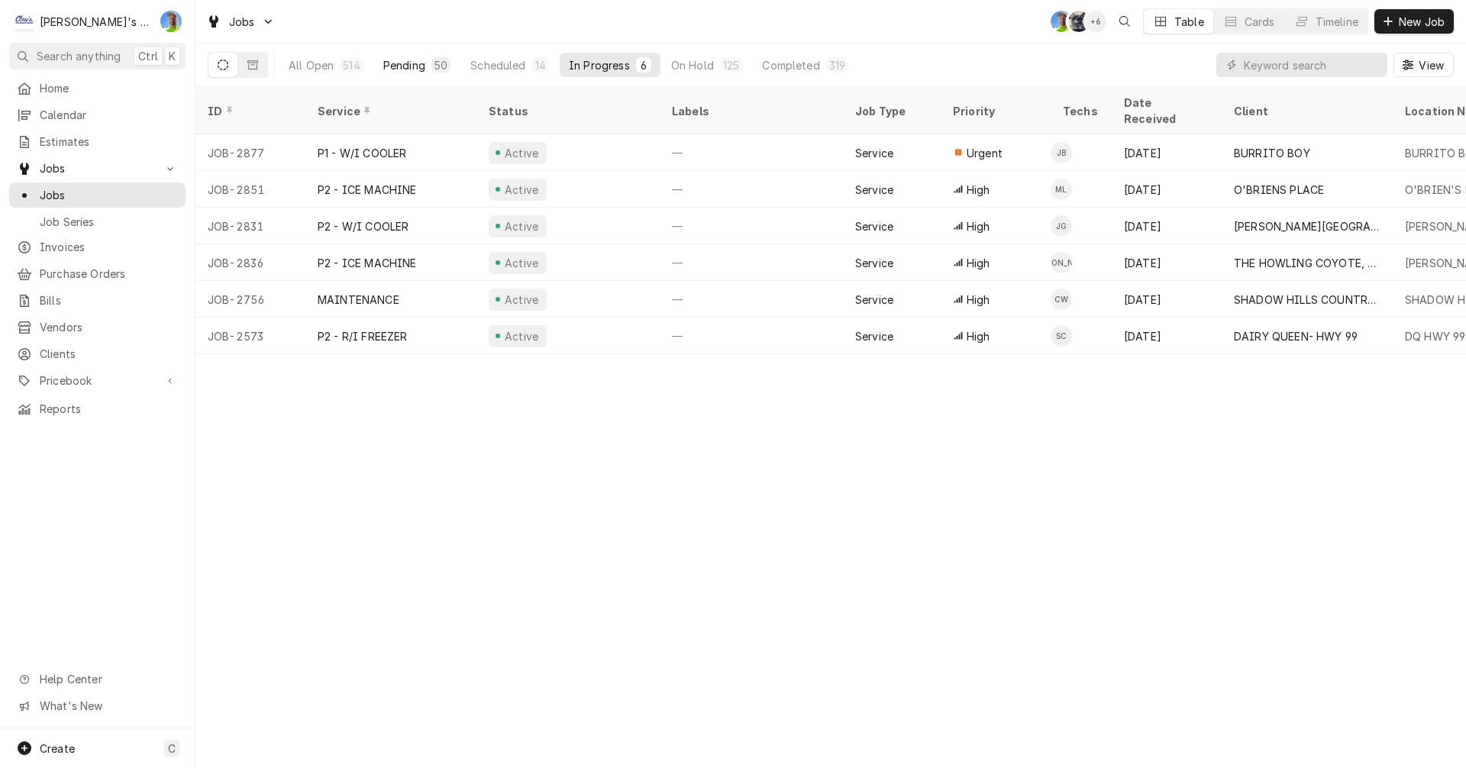
click at [393, 65] on div "Pending" at bounding box center [404, 65] width 42 height 16
